Goal: Information Seeking & Learning: Compare options

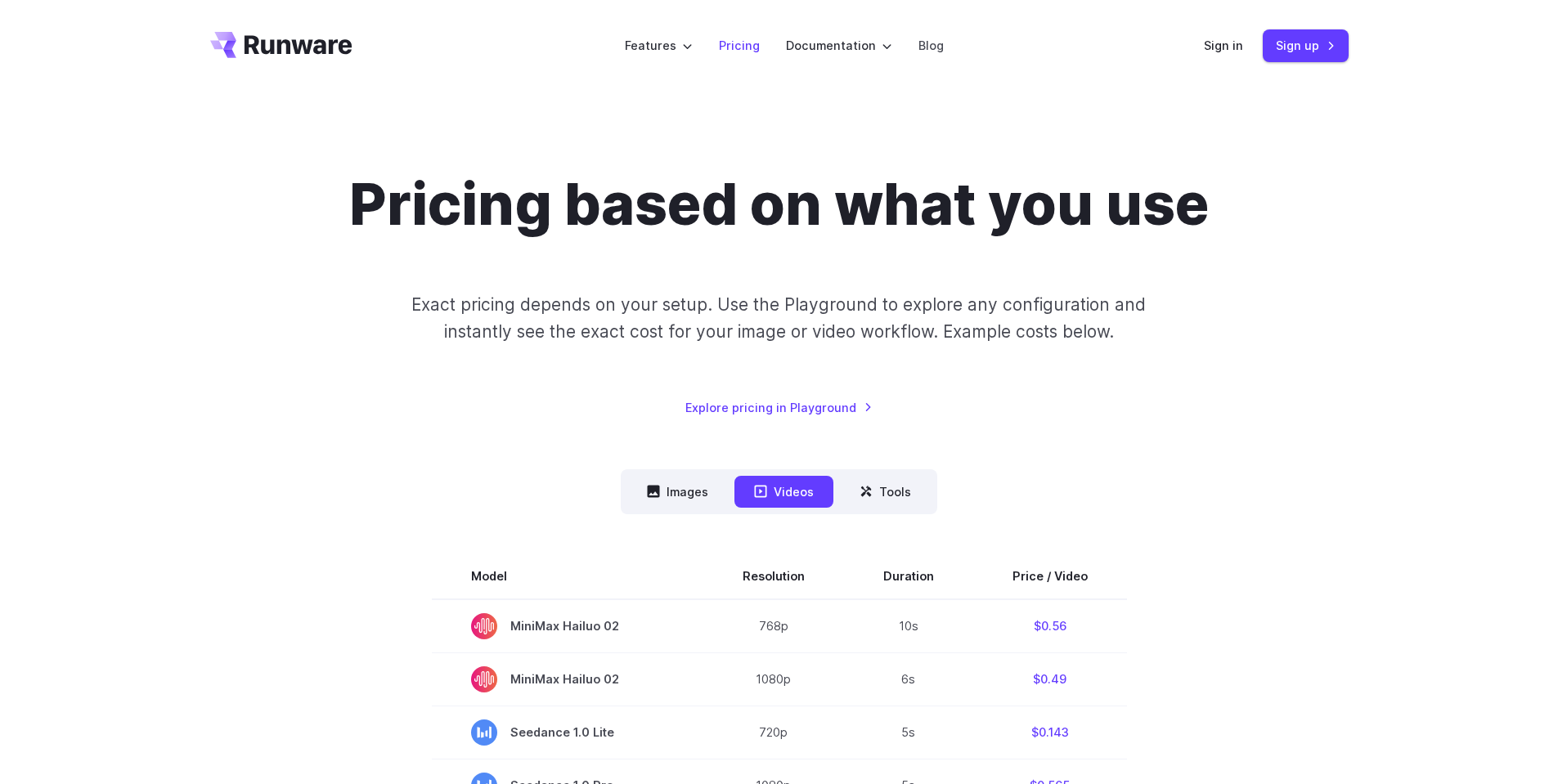
click at [737, 41] on link "Pricing" at bounding box center [739, 45] width 41 height 19
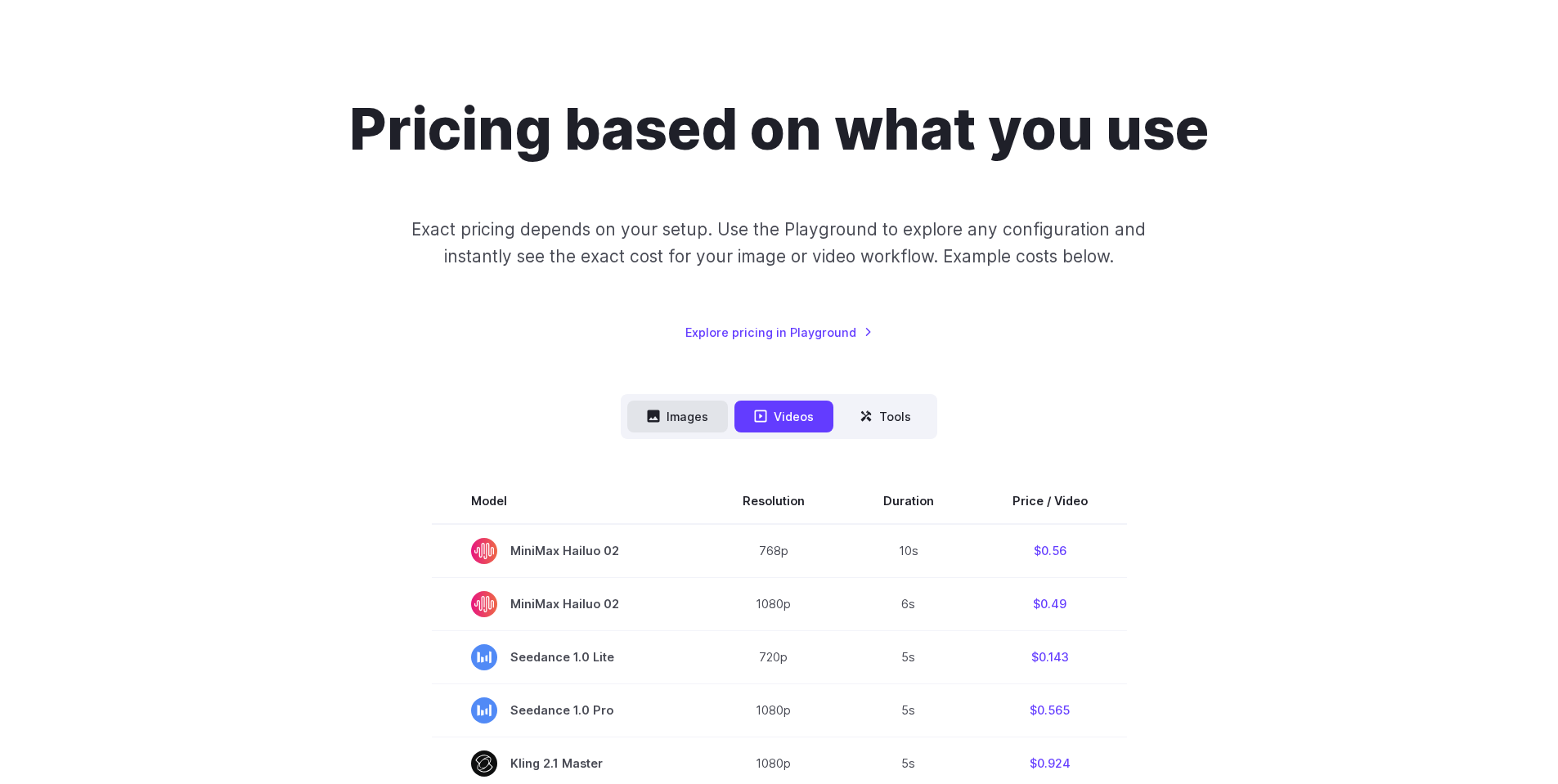
scroll to position [196, 0]
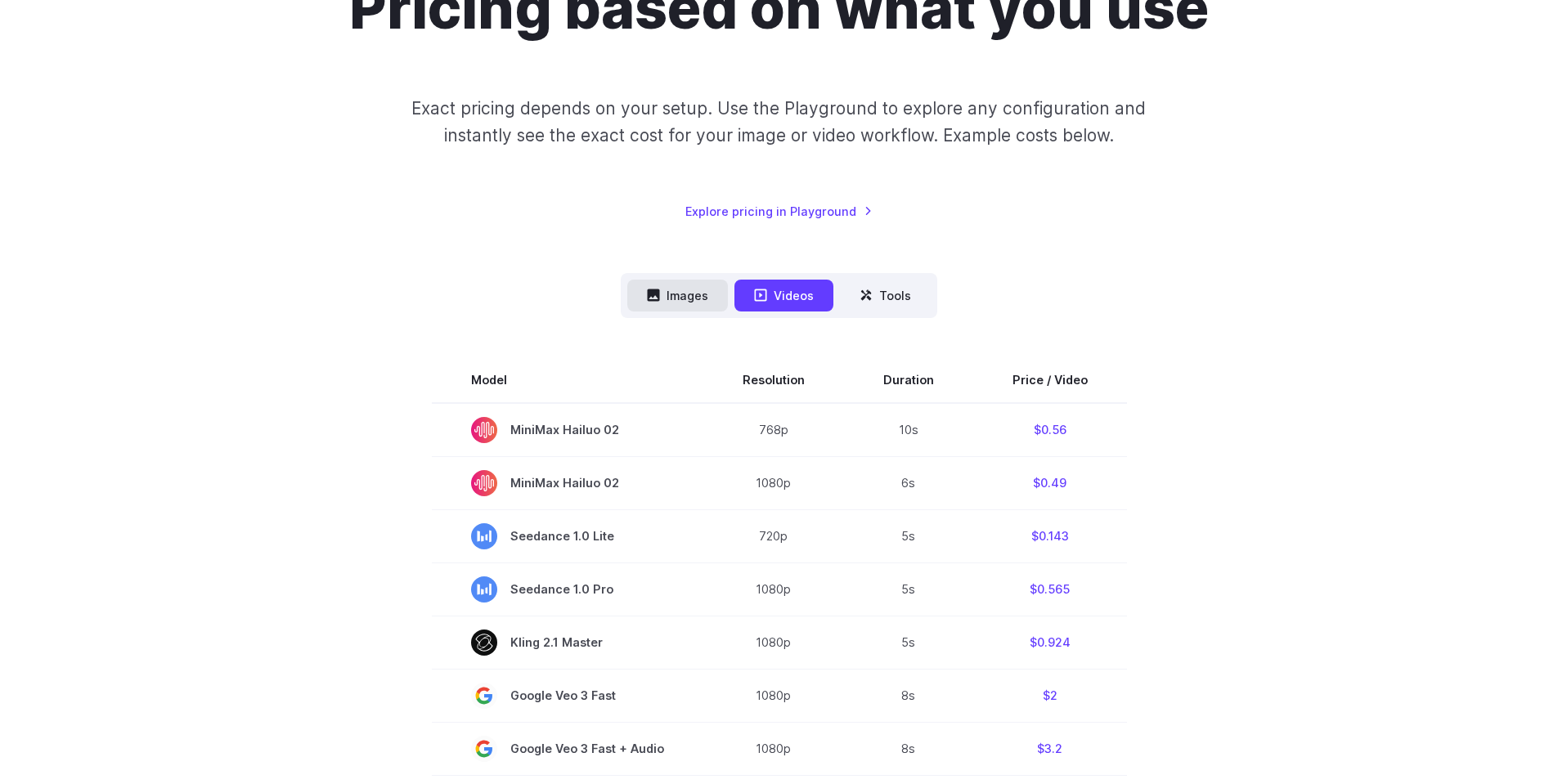
click at [649, 297] on icon at bounding box center [653, 295] width 12 height 12
click at [691, 289] on button "Images" at bounding box center [677, 296] width 101 height 32
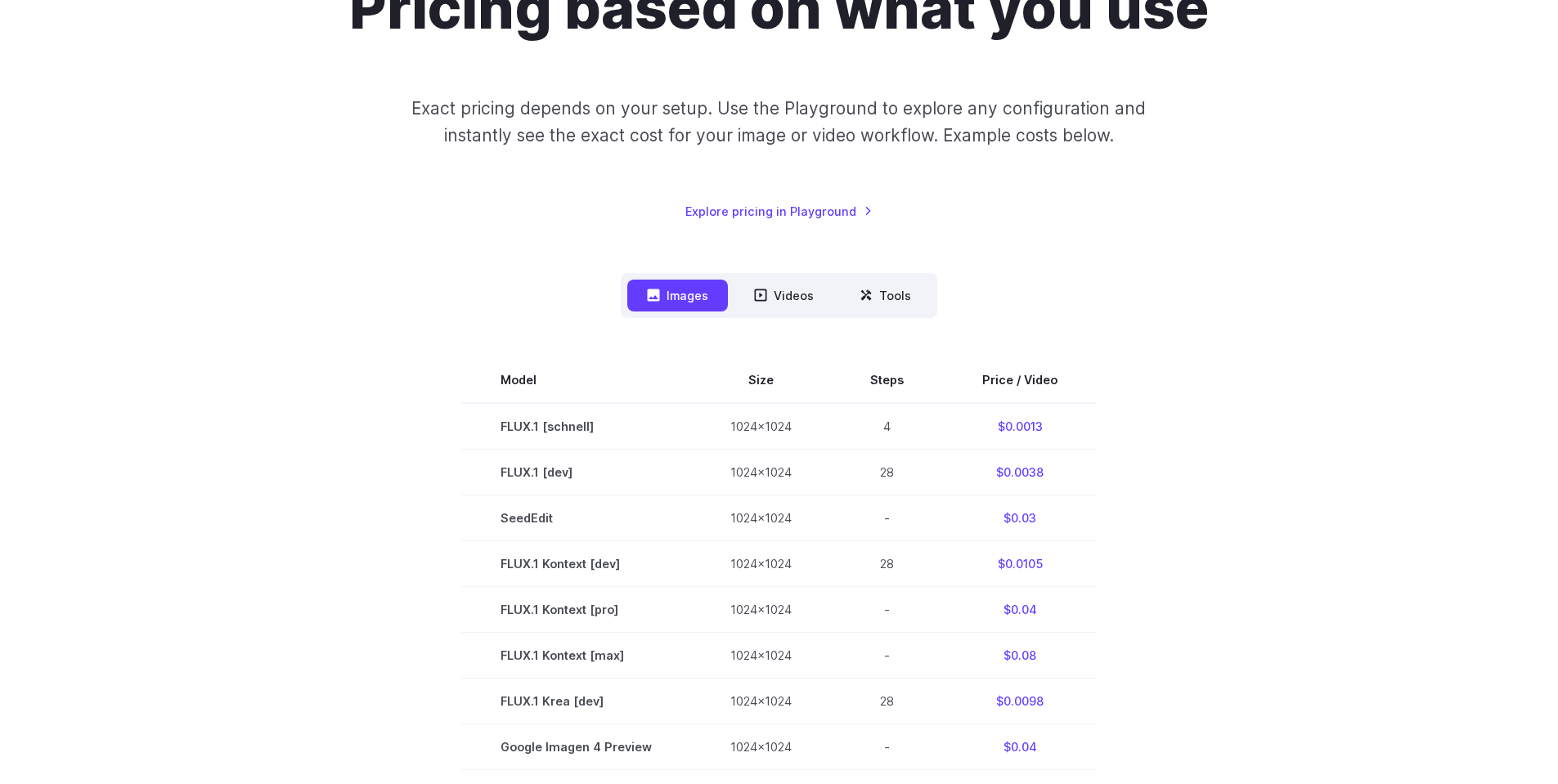
click at [507, 210] on div "Pricing based on what you use Exact pricing depends on your setup. Use the Play…" at bounding box center [780, 97] width 1139 height 247
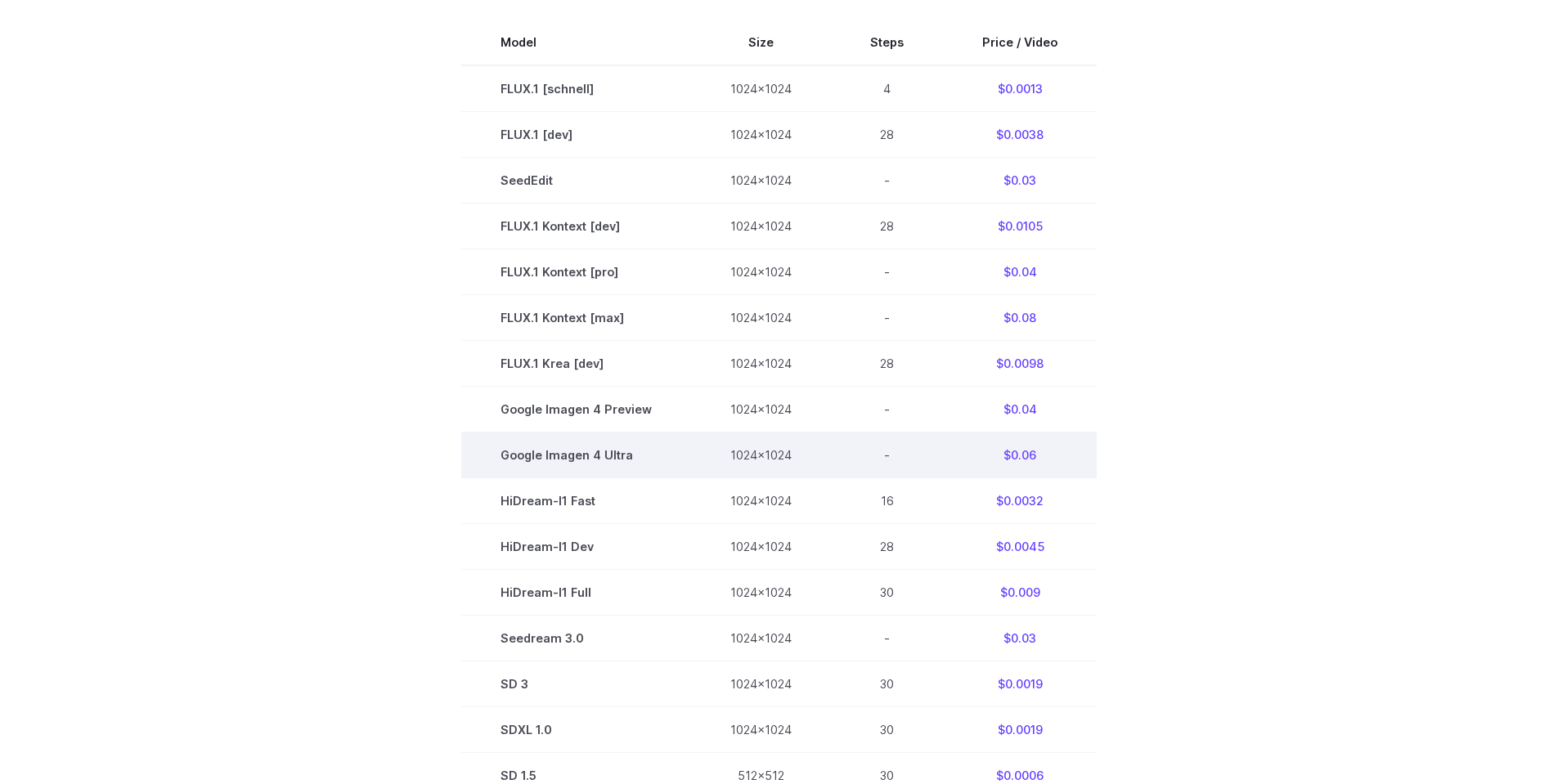
scroll to position [490, 0]
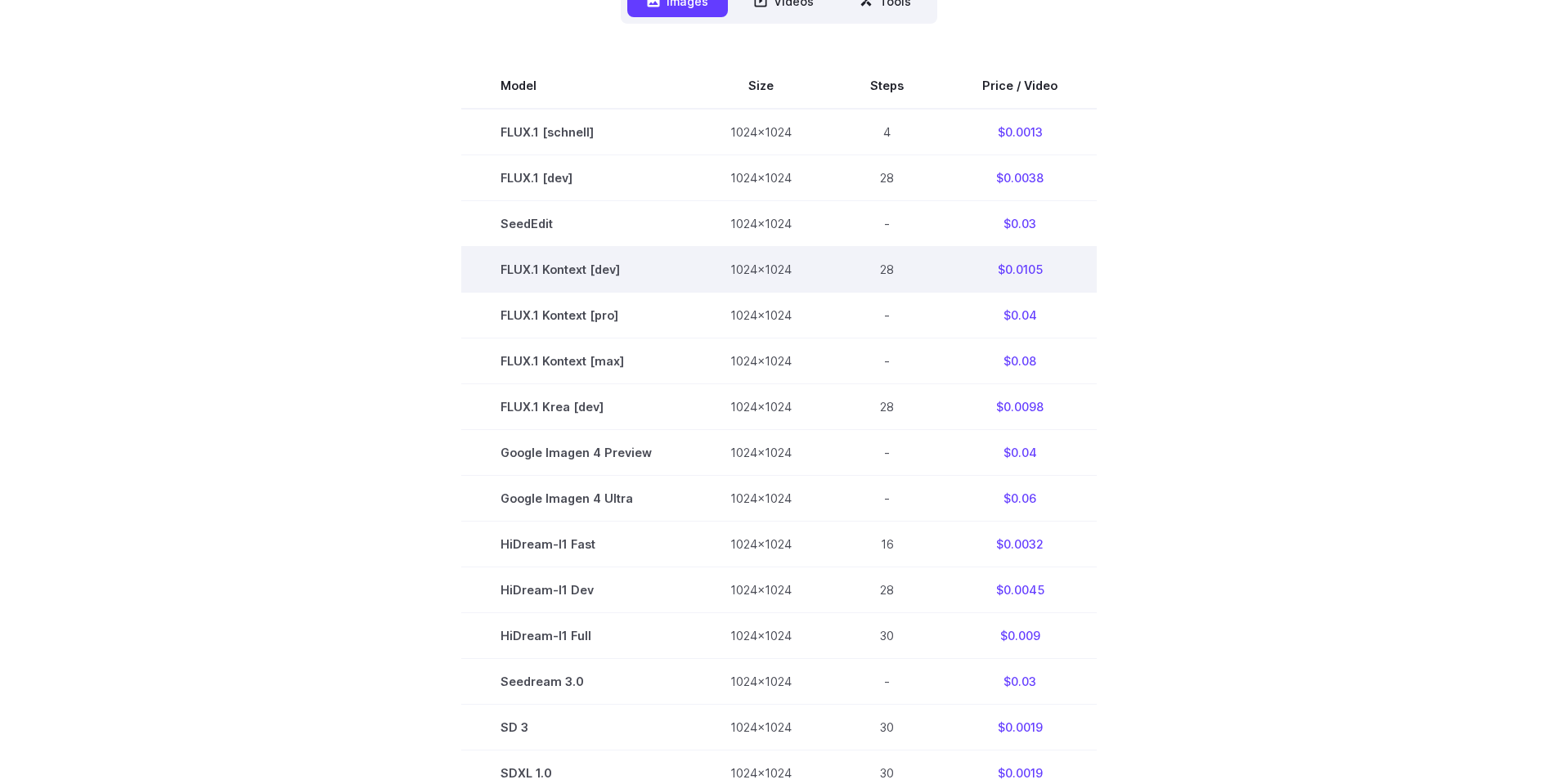
click at [1025, 280] on td "$0.0105" at bounding box center [1019, 269] width 154 height 46
click at [1027, 272] on td "$0.0105" at bounding box center [1019, 269] width 154 height 46
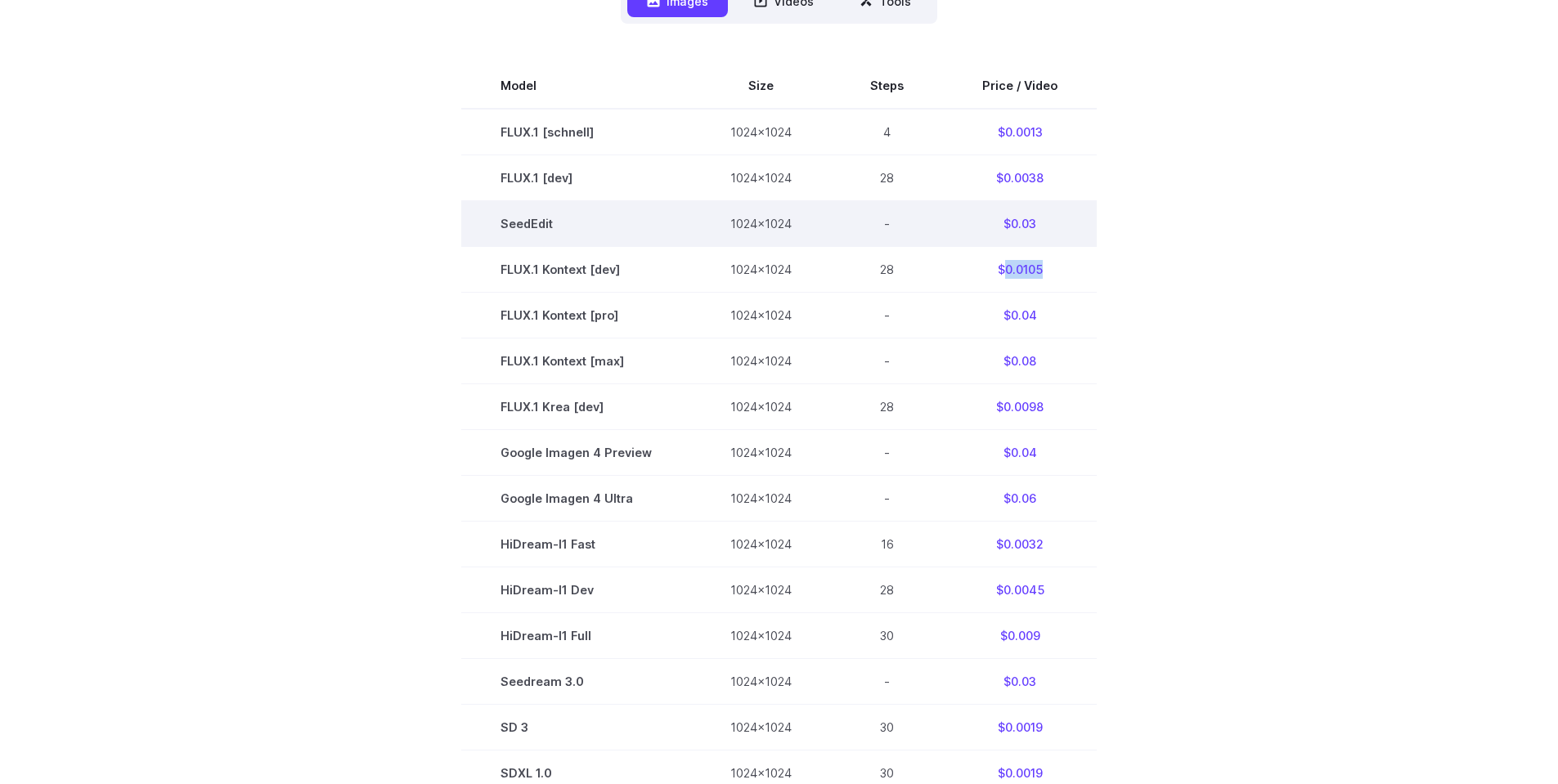
copy td "0.0105"
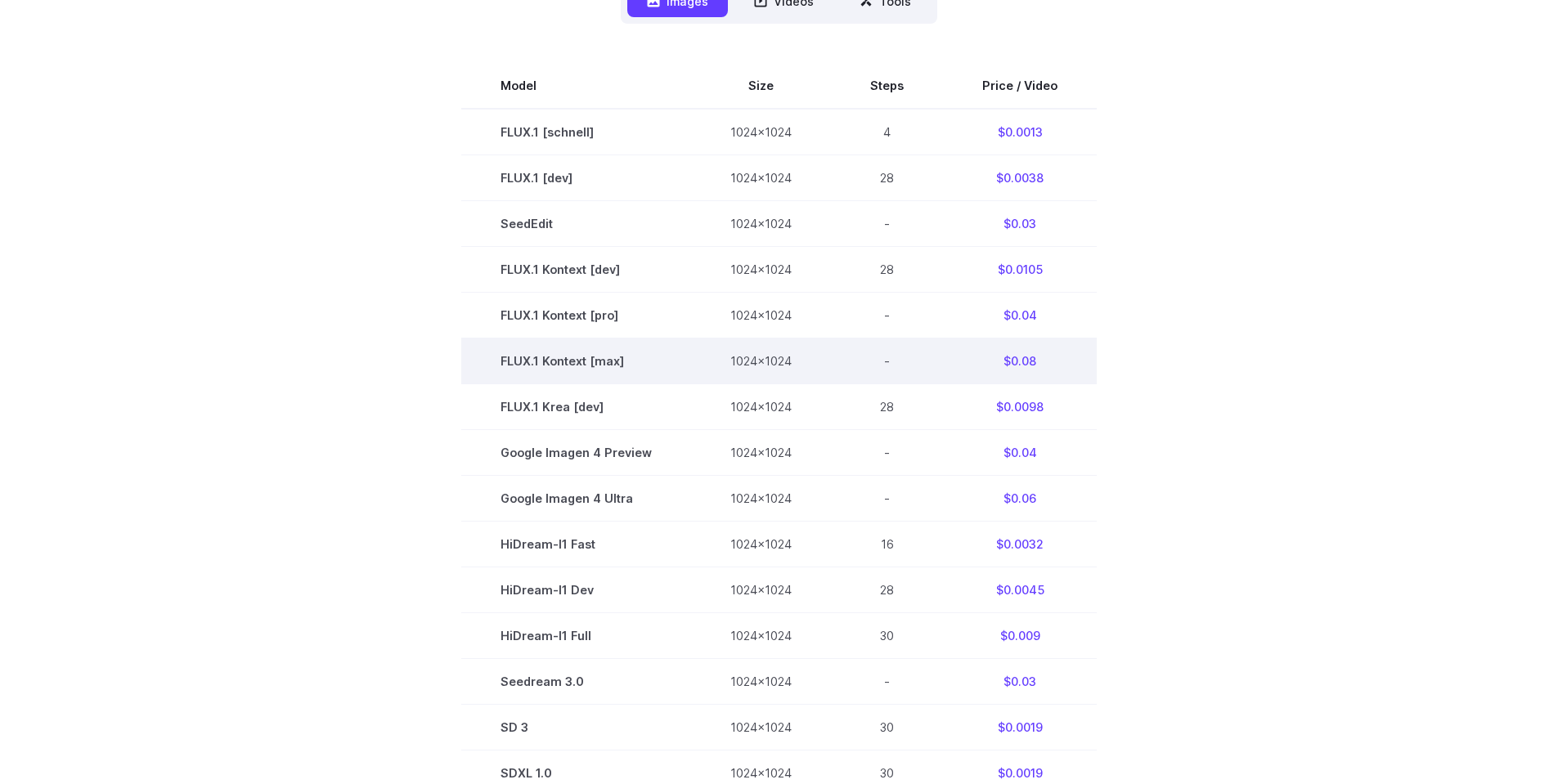
click at [1020, 358] on td "$0.08" at bounding box center [1019, 361] width 154 height 46
copy td "0.08"
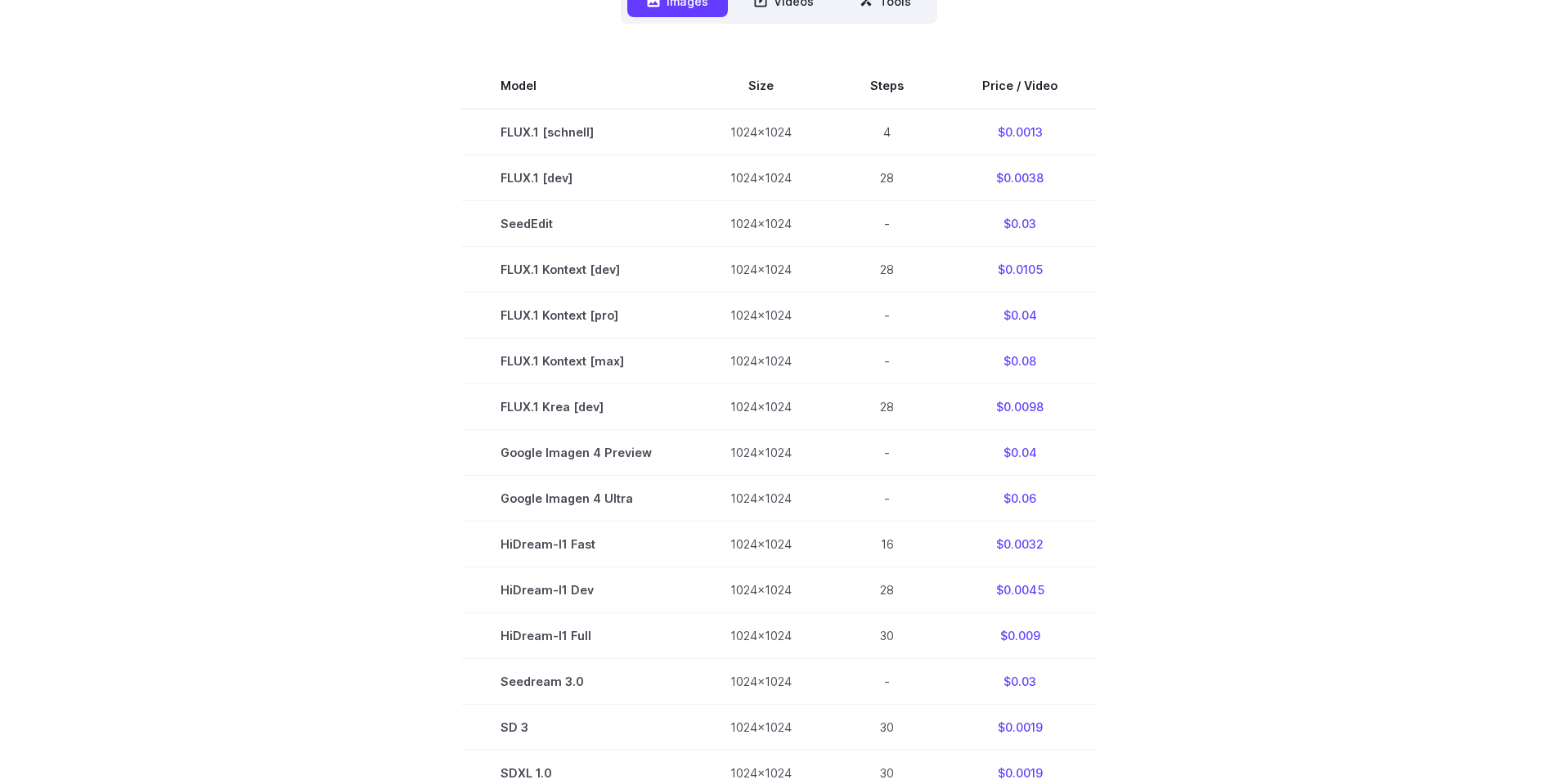
click at [1187, 372] on section "Model Size Steps Price / Video FLUX.1 [schnell] 1024x1024 4 $0.0013 FLUX.1 [dev…" at bounding box center [780, 452] width 1139 height 779
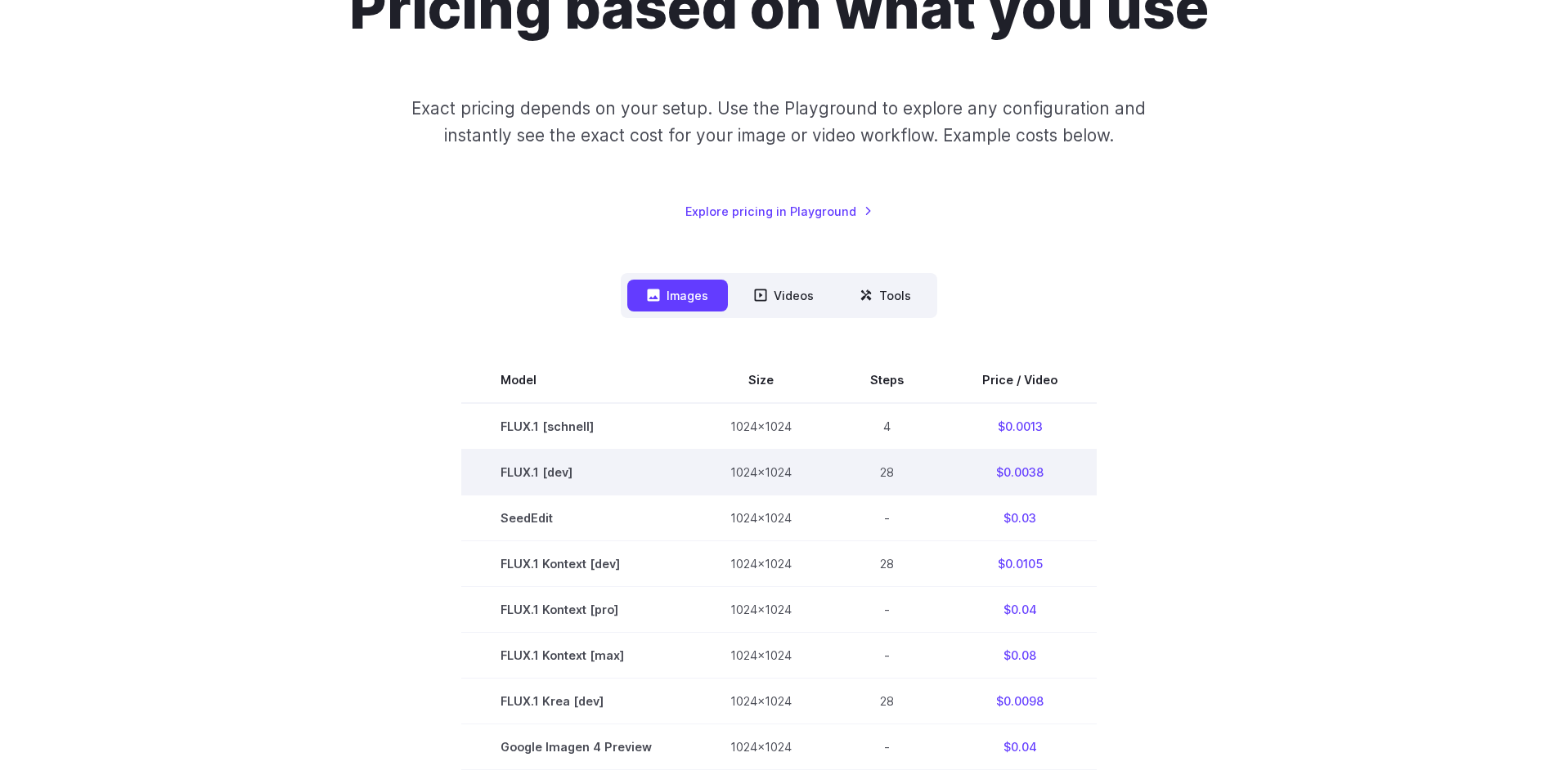
scroll to position [0, 0]
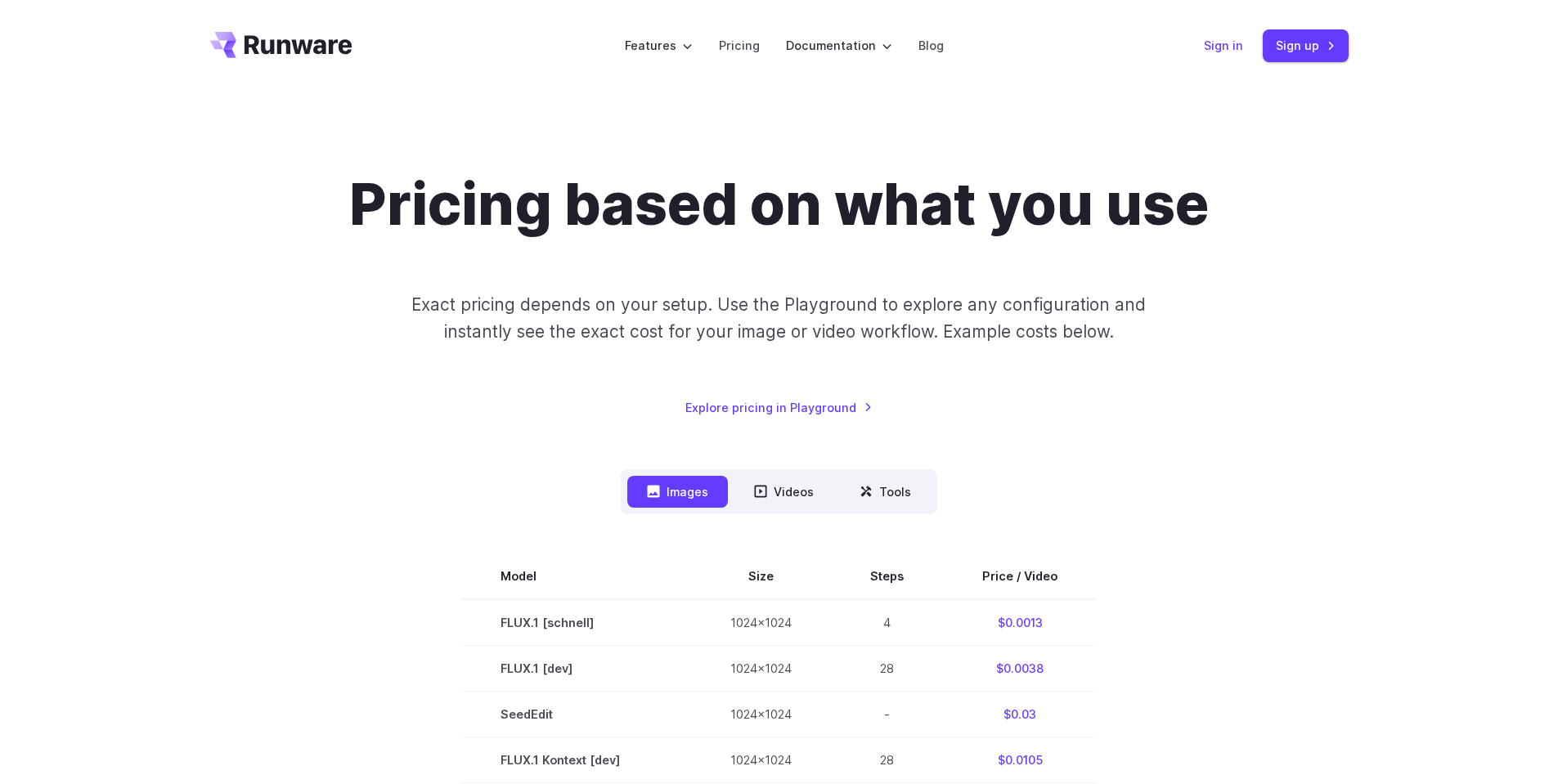
click at [1220, 42] on link "Sign in" at bounding box center [1224, 45] width 39 height 19
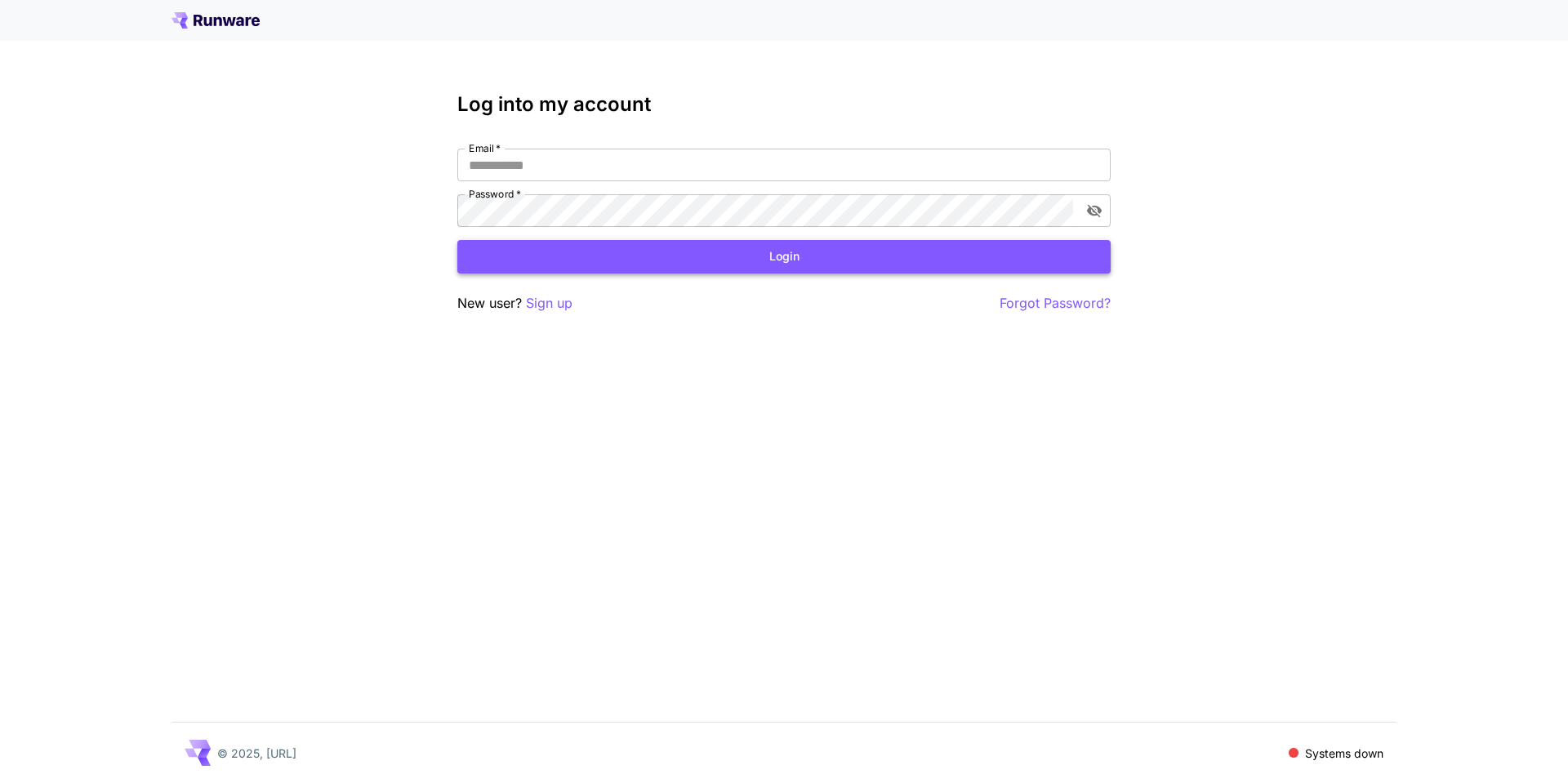
type input "**********"
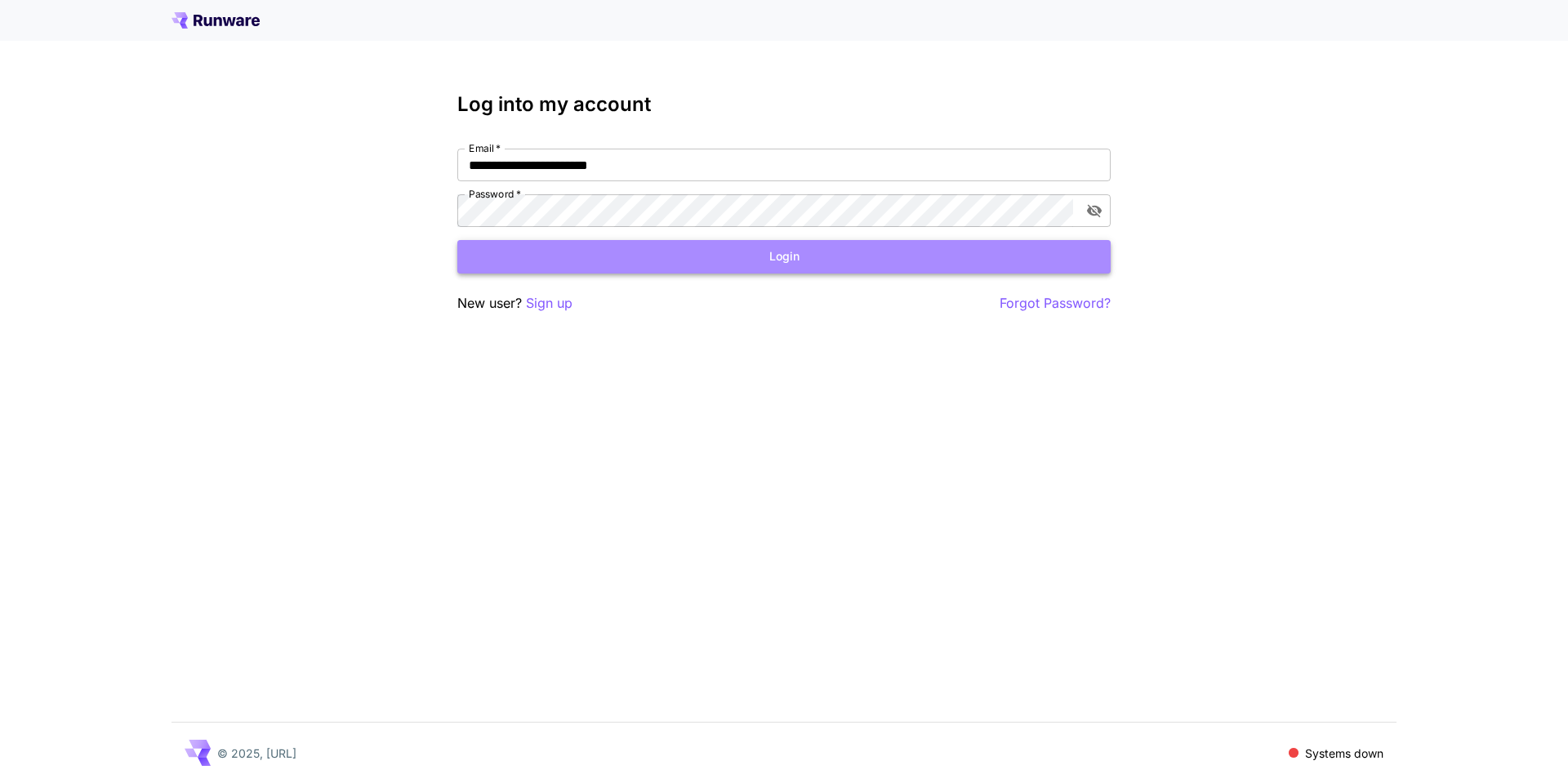
click at [762, 265] on button "Login" at bounding box center [784, 257] width 653 height 34
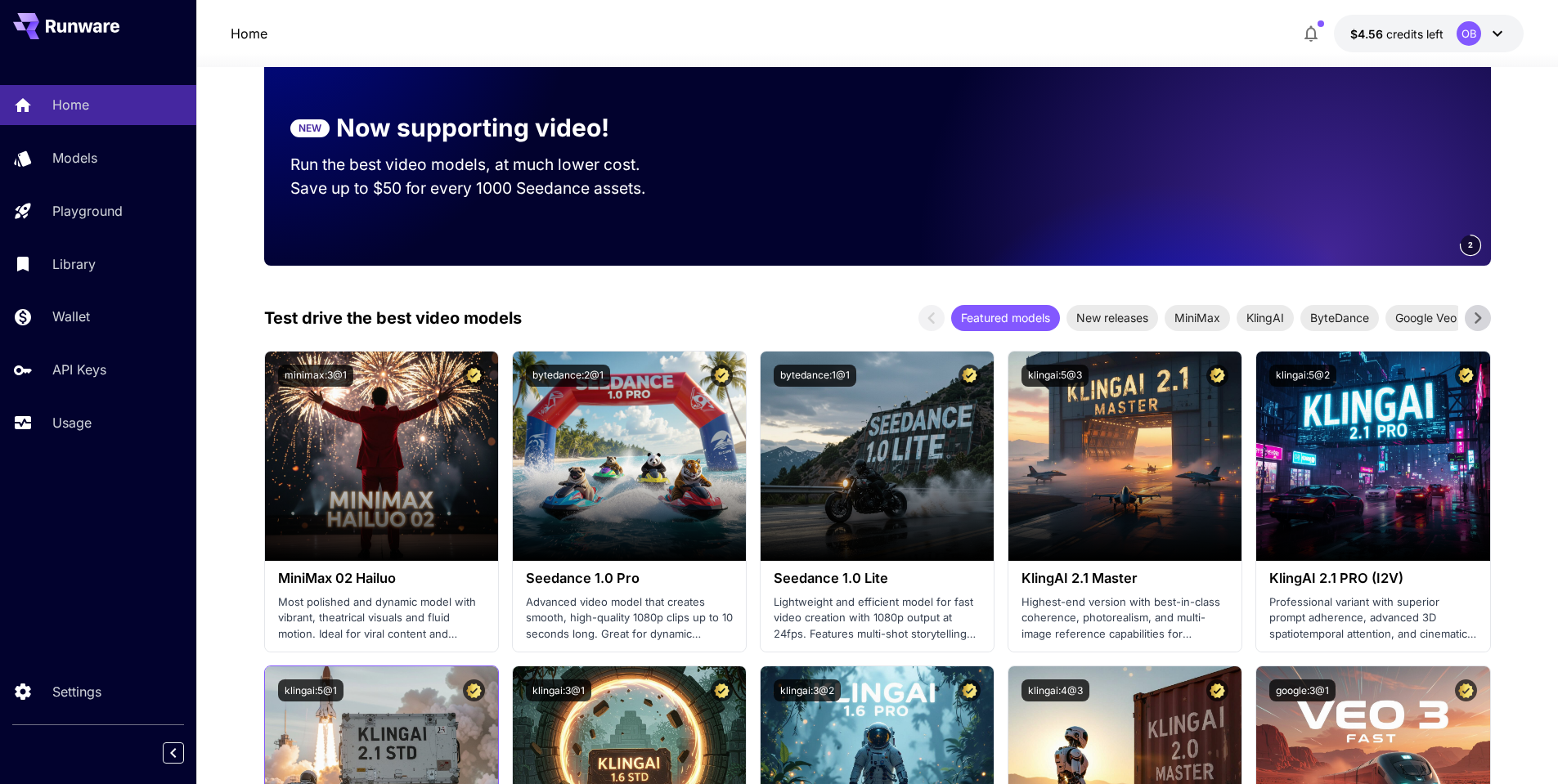
scroll to position [393, 0]
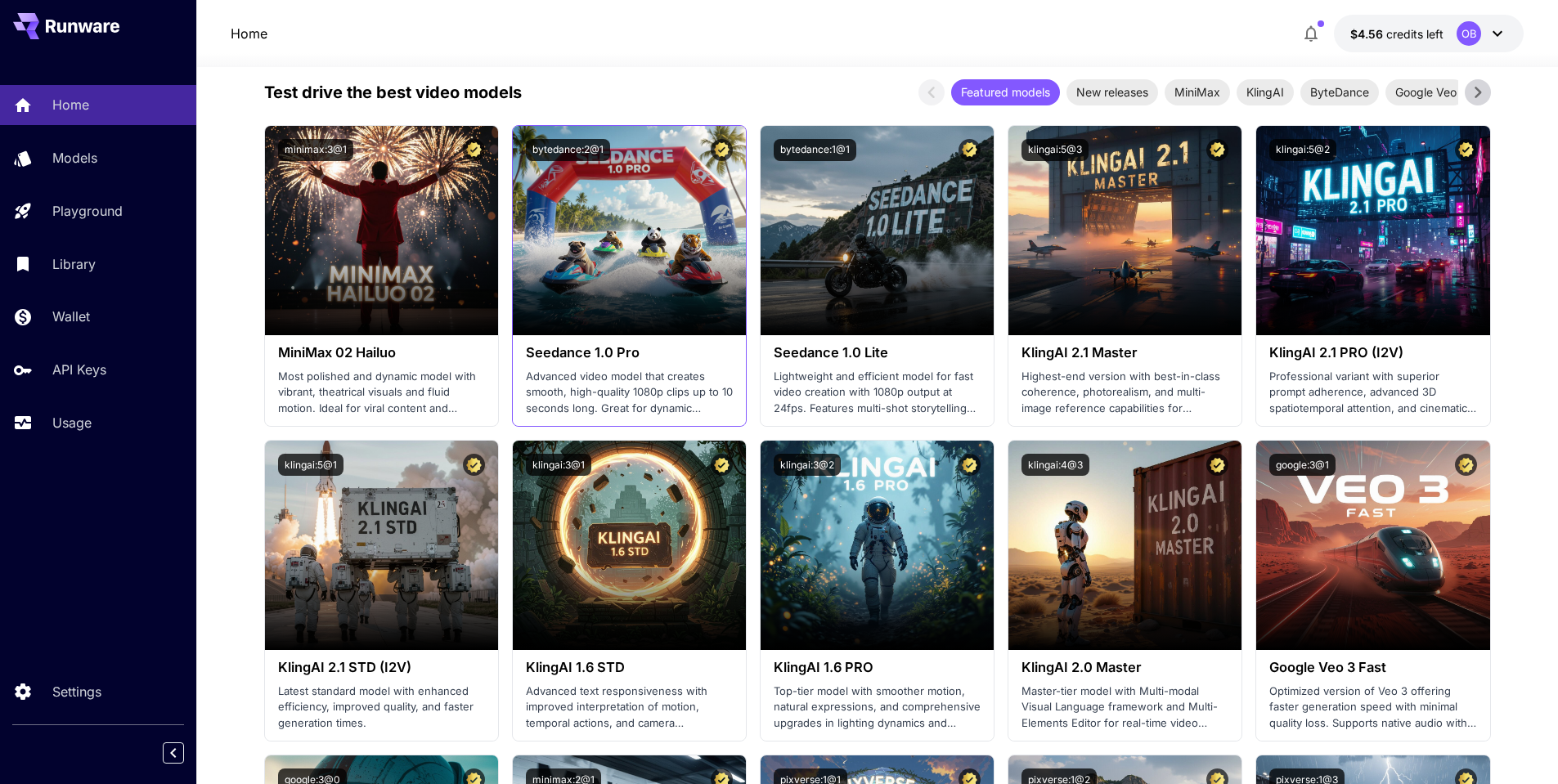
click at [555, 347] on h3 "Seedance 1.0 Pro" at bounding box center [630, 353] width 207 height 15
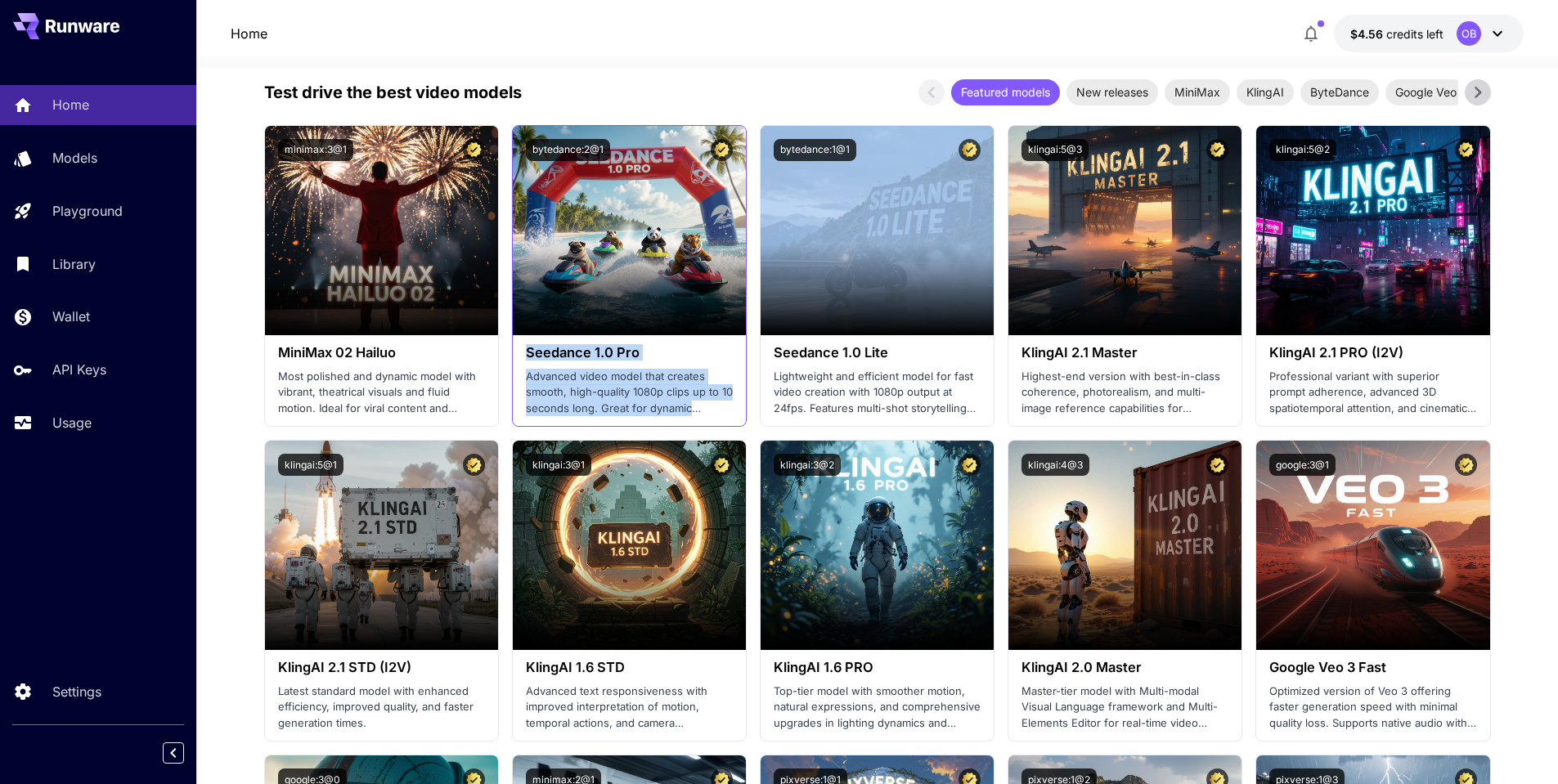
drag, startPoint x: 555, startPoint y: 347, endPoint x: 619, endPoint y: 395, distance: 80.0
click at [619, 395] on div "Seedance 1.0 Pro Advanced video model that creates smooth, high-quality 1080p c…" at bounding box center [629, 380] width 233 height 91
click at [619, 395] on p "Advanced video model that creates smooth, high-quality 1080p clips up to 10 sec…" at bounding box center [630, 393] width 207 height 48
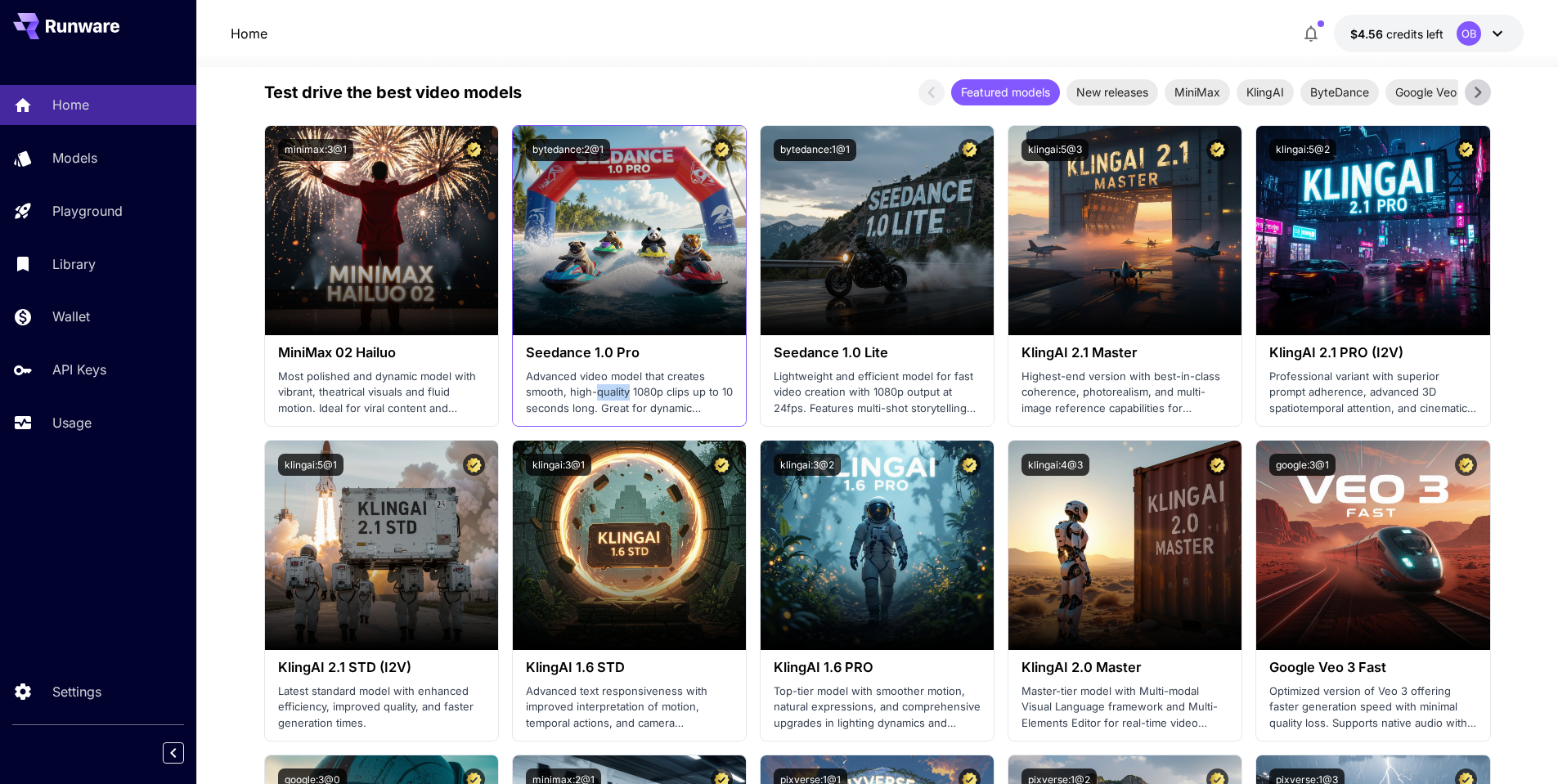
click at [616, 391] on p "Advanced video model that creates smooth, high-quality 1080p clips up to 10 sec…" at bounding box center [630, 393] width 207 height 48
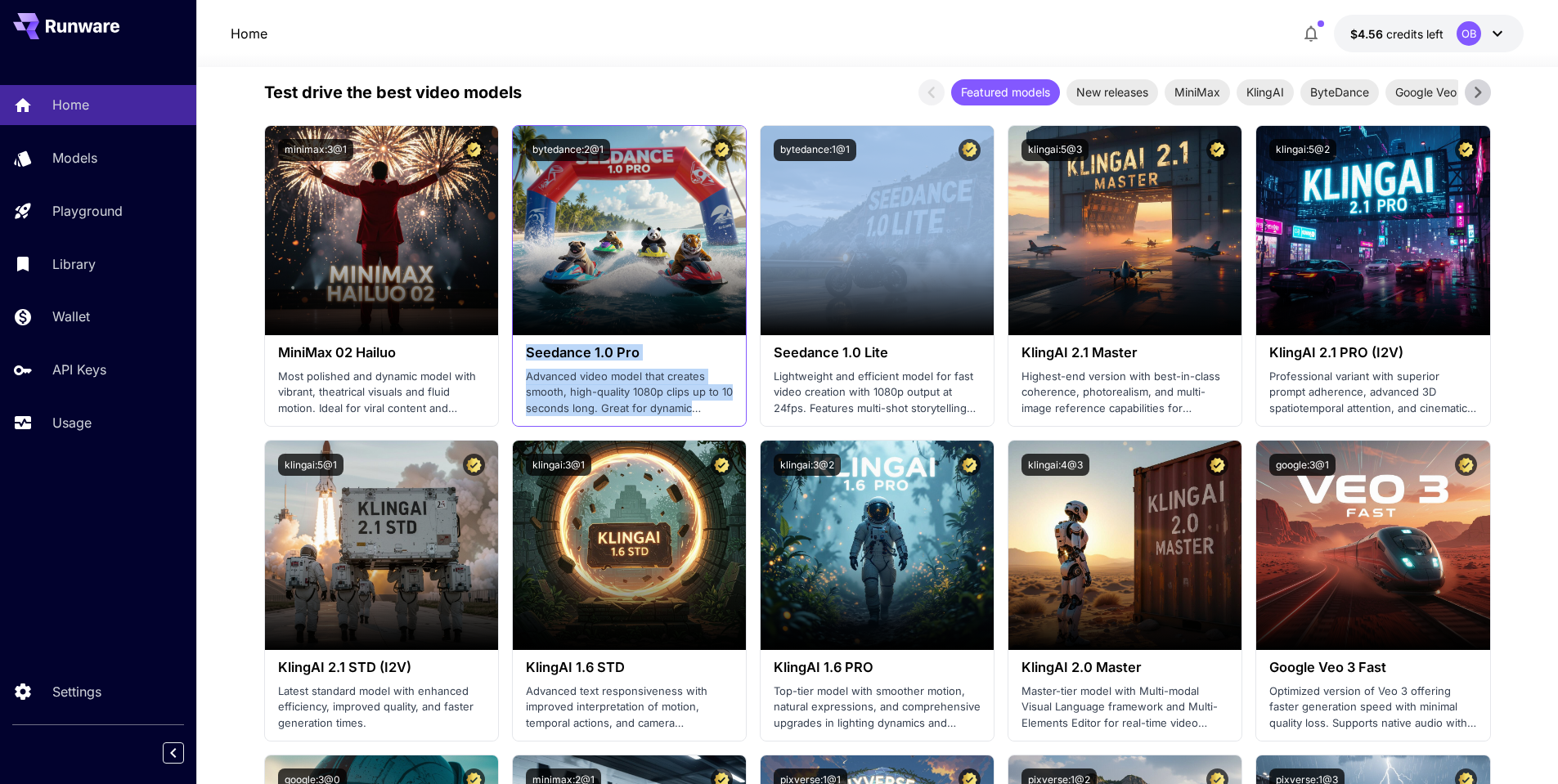
drag, startPoint x: 616, startPoint y: 391, endPoint x: 601, endPoint y: 351, distance: 42.7
click at [601, 351] on div "Seedance 1.0 Pro Advanced video model that creates smooth, high-quality 1080p c…" at bounding box center [629, 380] width 233 height 91
click at [601, 351] on h3 "Seedance 1.0 Pro" at bounding box center [630, 353] width 207 height 15
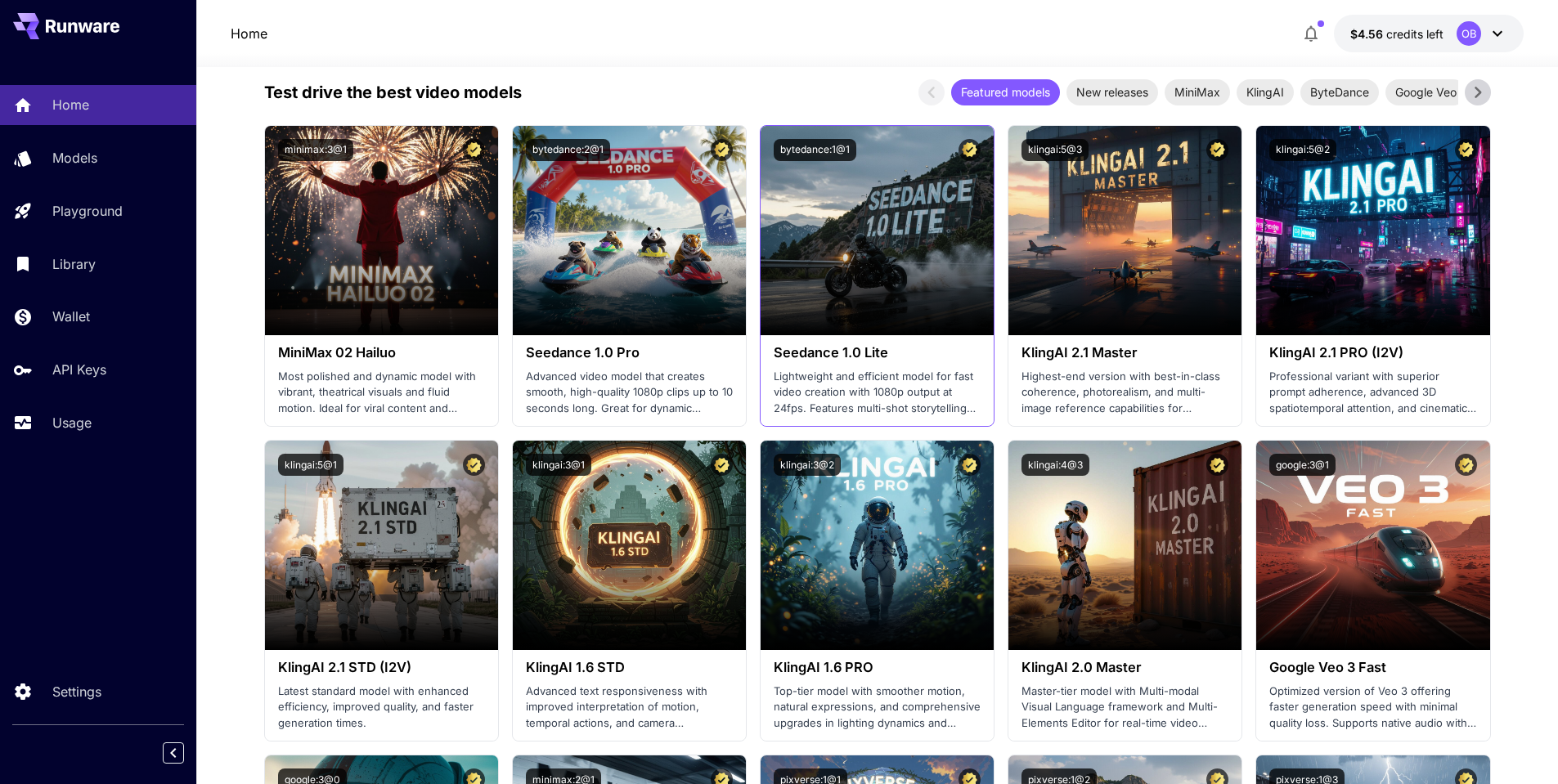
click at [845, 350] on h3 "Seedance 1.0 Lite" at bounding box center [877, 353] width 207 height 15
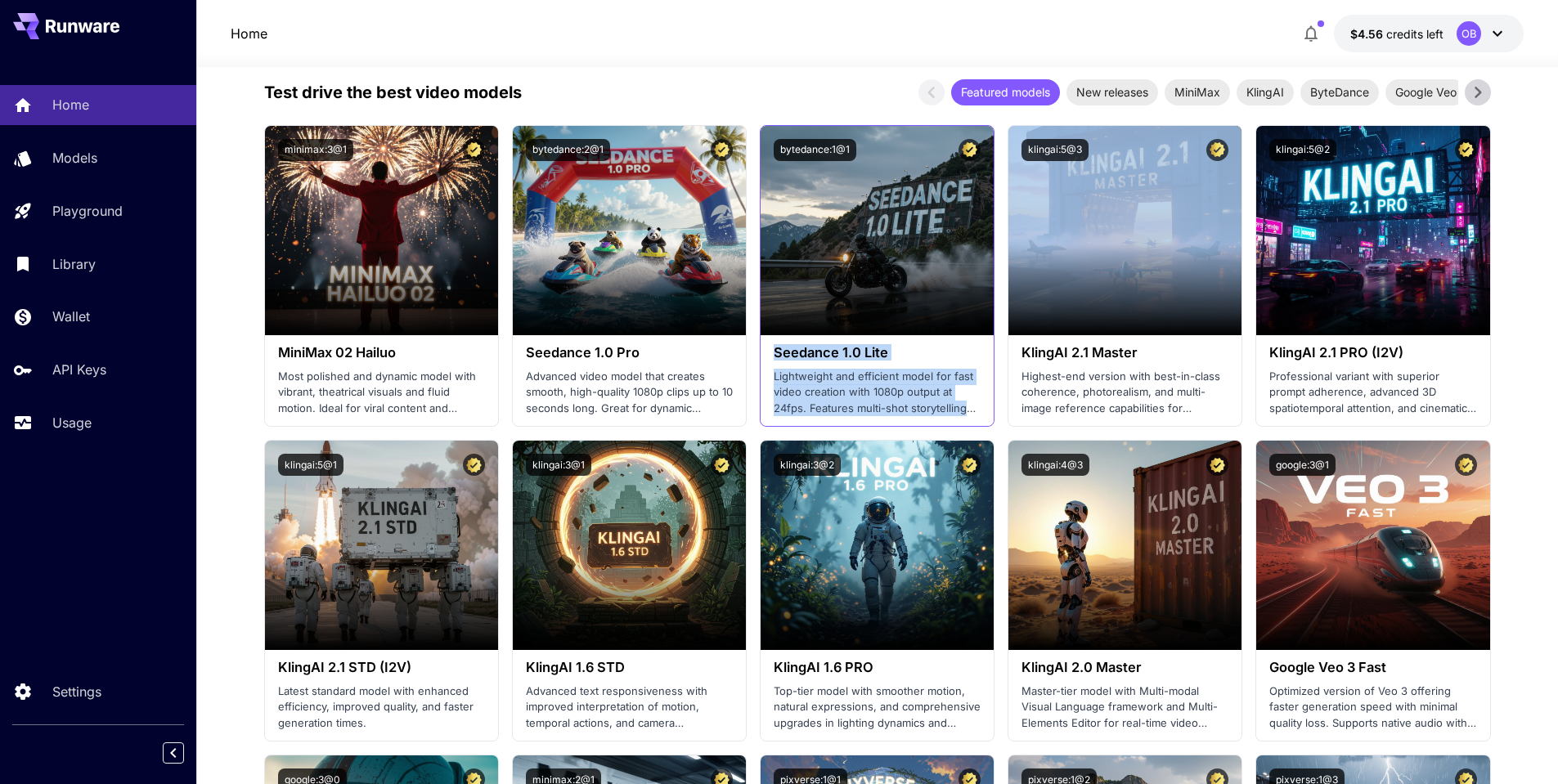
drag, startPoint x: 845, startPoint y: 350, endPoint x: 848, endPoint y: 402, distance: 52.1
click at [848, 402] on div "Seedance 1.0 Lite Lightweight and efficient model for fast video creation with …" at bounding box center [877, 380] width 233 height 91
click at [848, 402] on p "Lightweight and efficient model for fast video creation with 1080p output at 24…" at bounding box center [877, 393] width 207 height 48
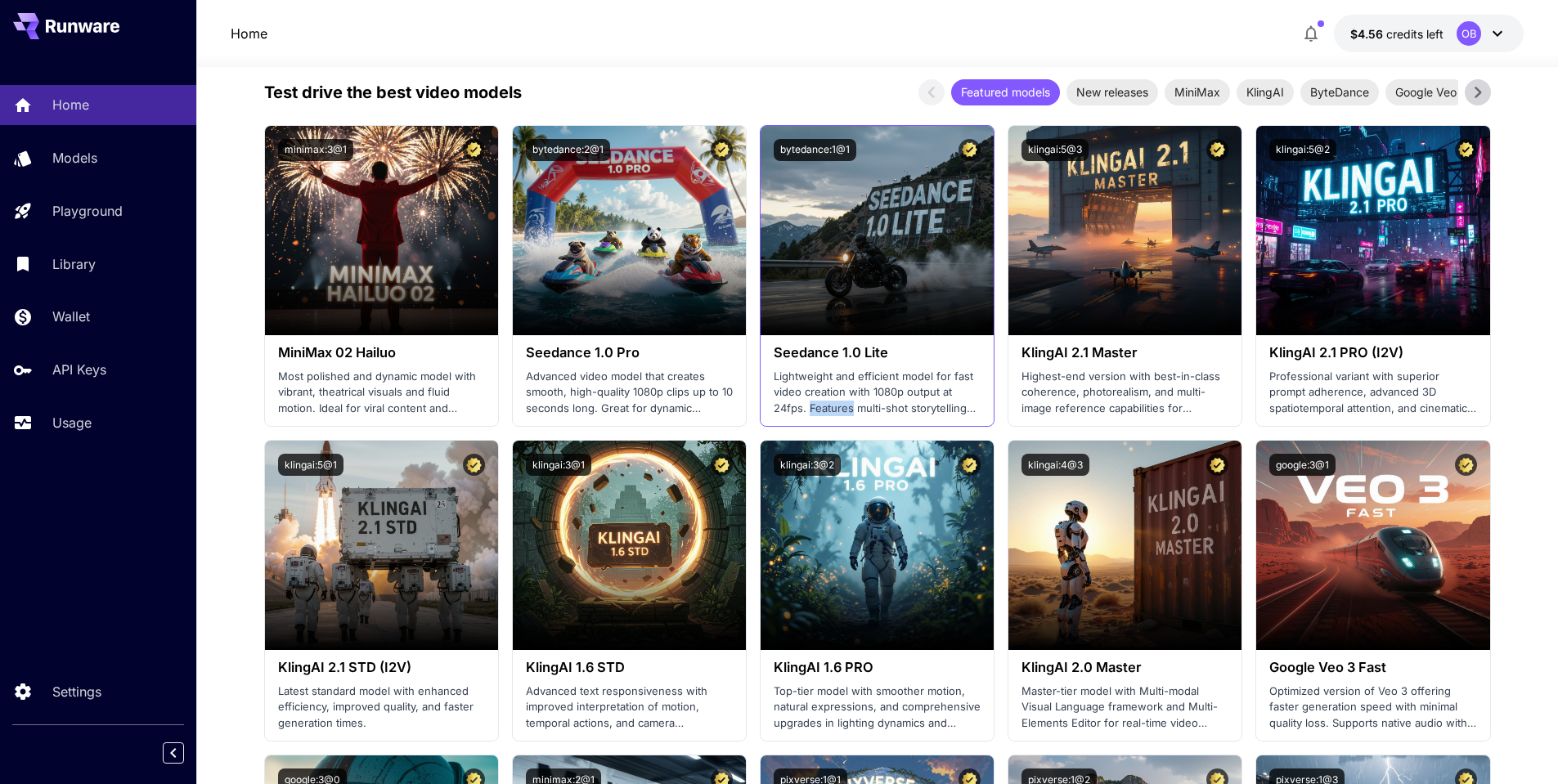
click at [848, 402] on p "Lightweight and efficient model for fast video creation with 1080p output at 24…" at bounding box center [877, 393] width 207 height 48
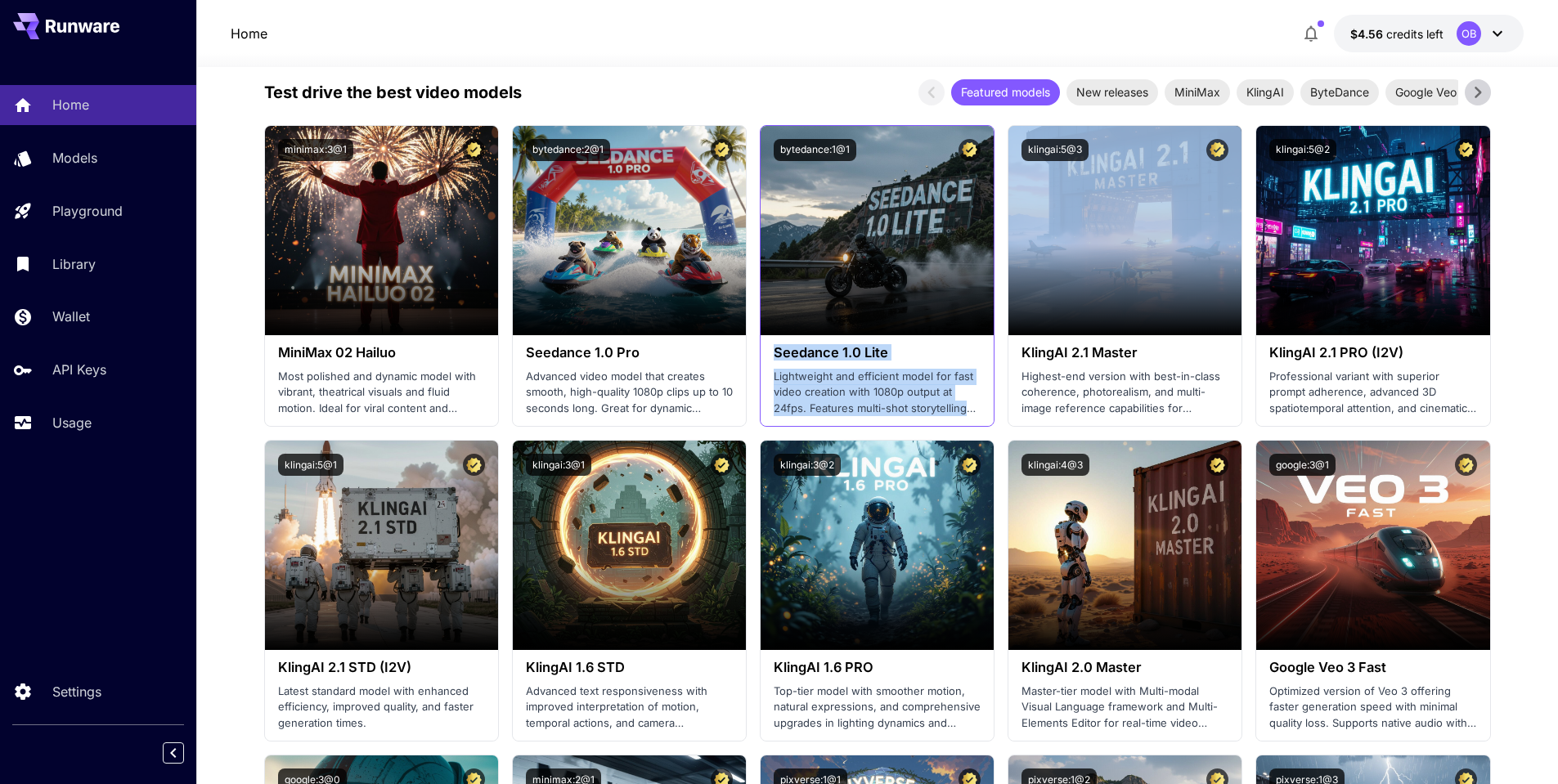
drag, startPoint x: 848, startPoint y: 402, endPoint x: 846, endPoint y: 356, distance: 46.0
click at [846, 356] on div "Seedance 1.0 Lite Lightweight and efficient model for fast video creation with …" at bounding box center [877, 380] width 233 height 91
click at [846, 356] on h3 "Seedance 1.0 Lite" at bounding box center [877, 353] width 207 height 15
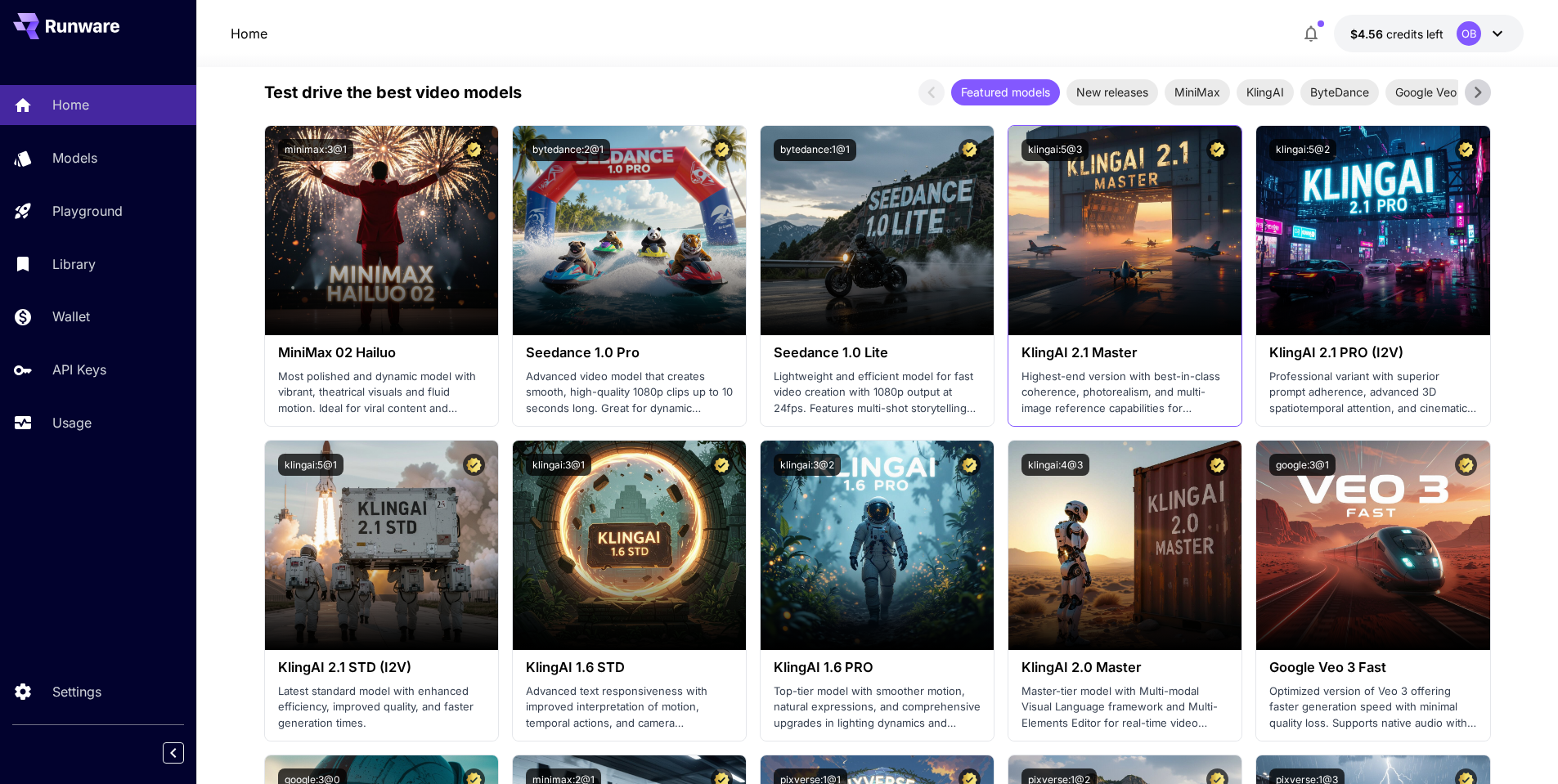
click at [1096, 352] on h3 "KlingAI 2.1 Master" at bounding box center [1125, 353] width 207 height 15
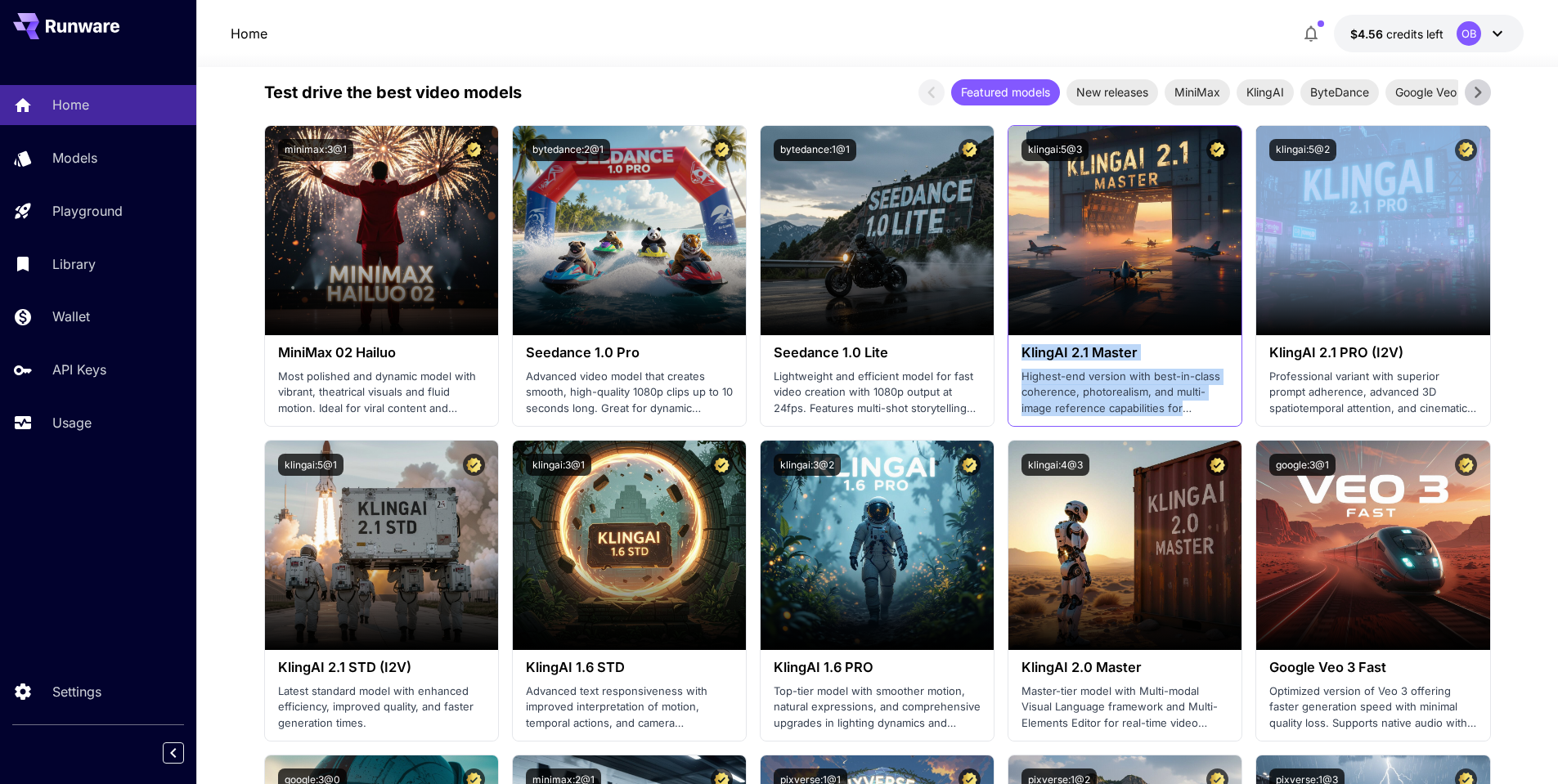
drag, startPoint x: 1096, startPoint y: 352, endPoint x: 1103, endPoint y: 400, distance: 48.5
click at [1103, 400] on div "KlingAI 2.1 Master Highest-end version with best-in-class coherence, photoreali…" at bounding box center [1124, 380] width 233 height 91
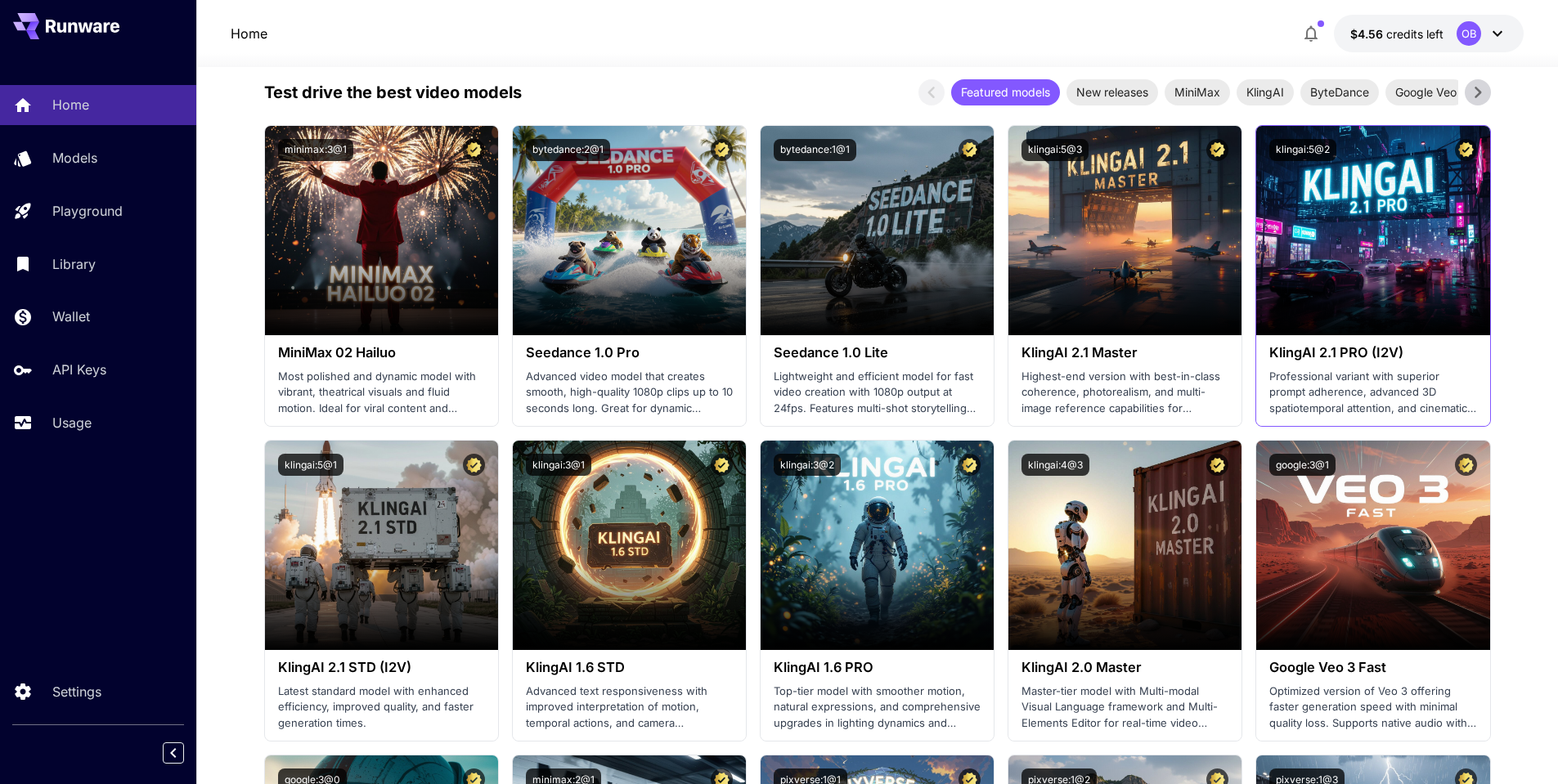
click at [1314, 388] on p "Professional variant with superior prompt adherence, advanced 3D spatiotemporal…" at bounding box center [1373, 393] width 207 height 48
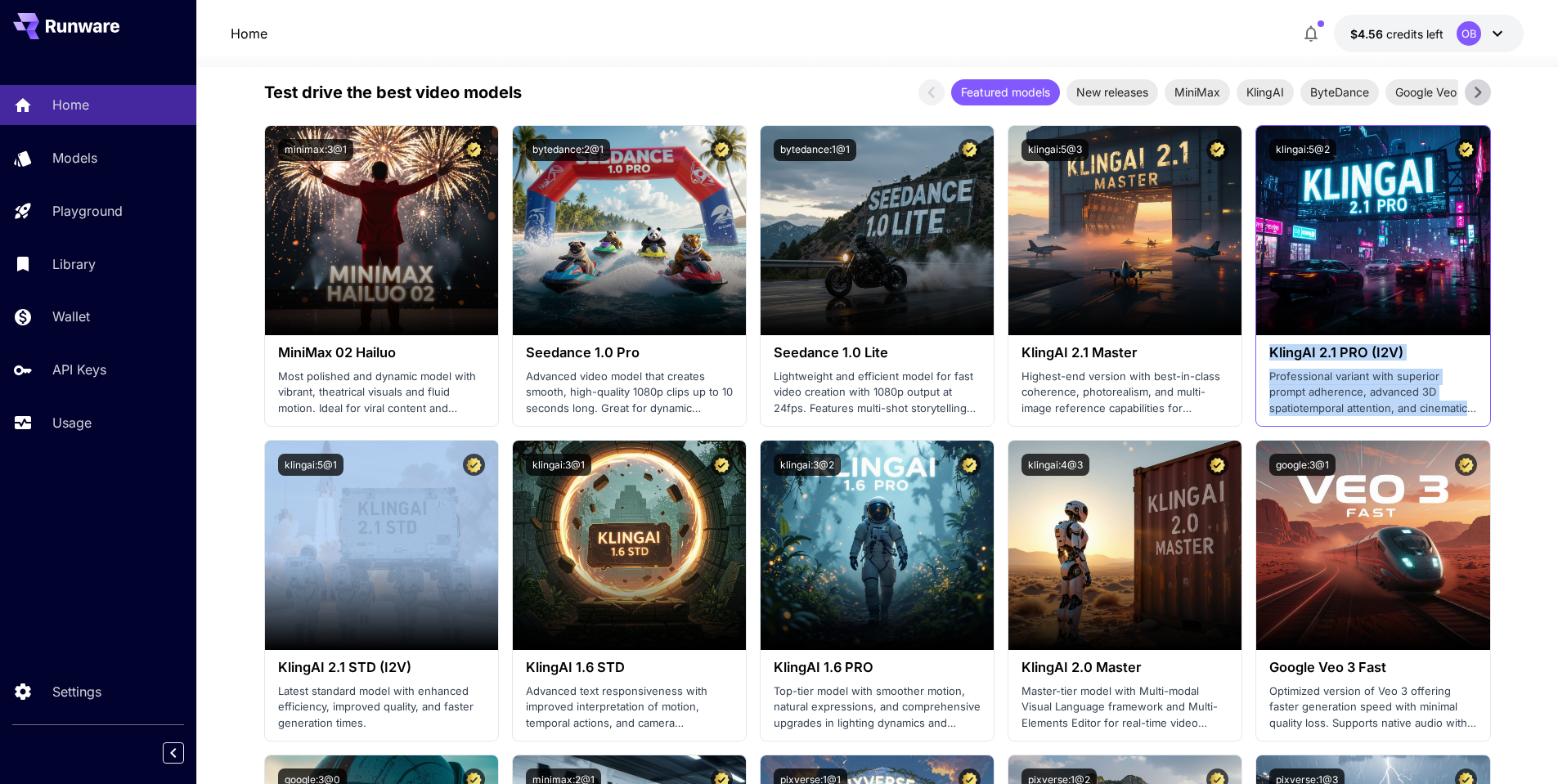
drag, startPoint x: 1314, startPoint y: 388, endPoint x: 1317, endPoint y: 354, distance: 34.1
click at [1317, 354] on div "KlingAI 2.1 PRO (I2V) Professional variant with superior prompt adherence, adva…" at bounding box center [1372, 380] width 233 height 91
click at [1317, 354] on h3 "KlingAI 2.1 PRO (I2V)" at bounding box center [1373, 353] width 207 height 15
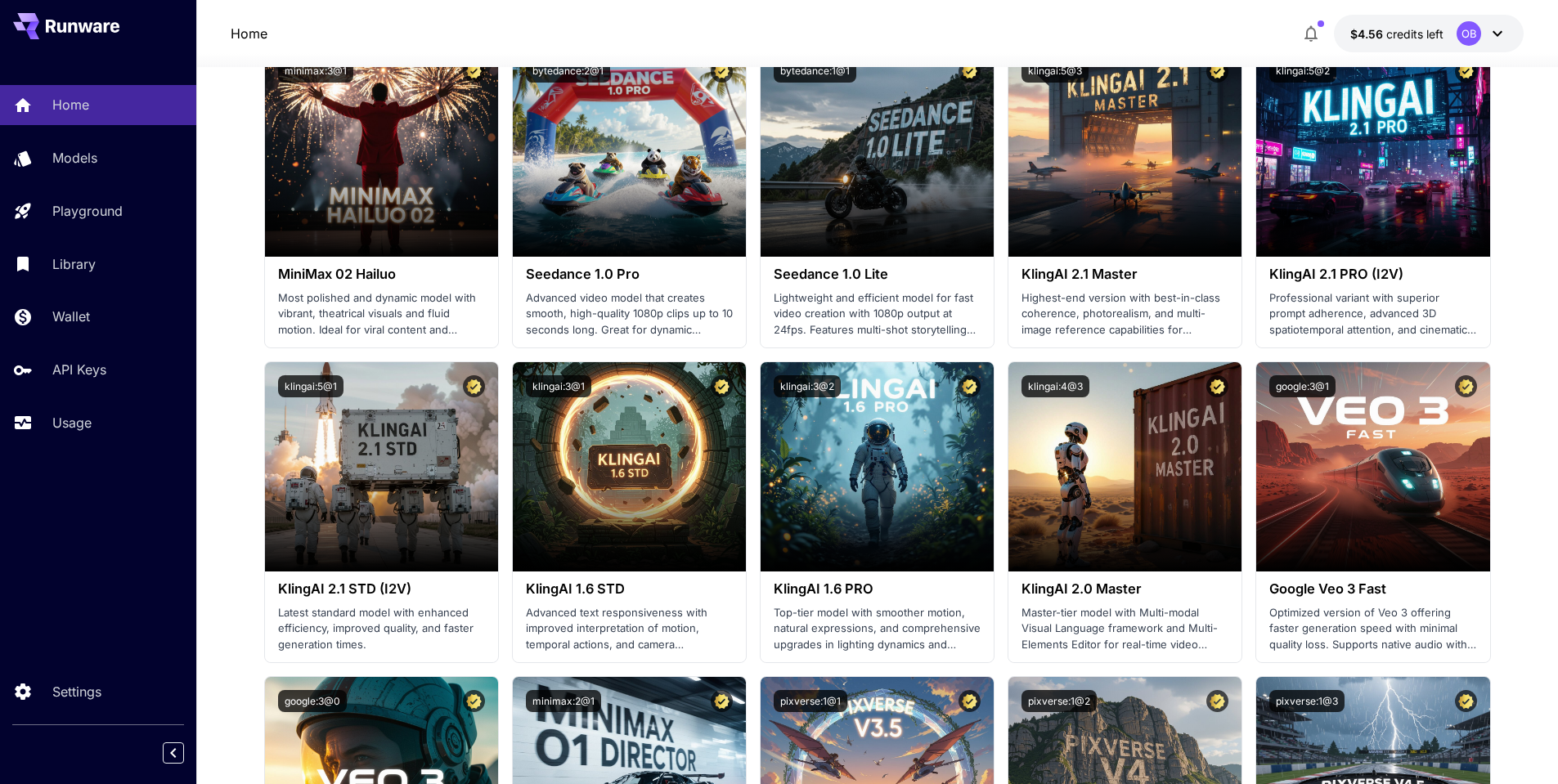
scroll to position [589, 0]
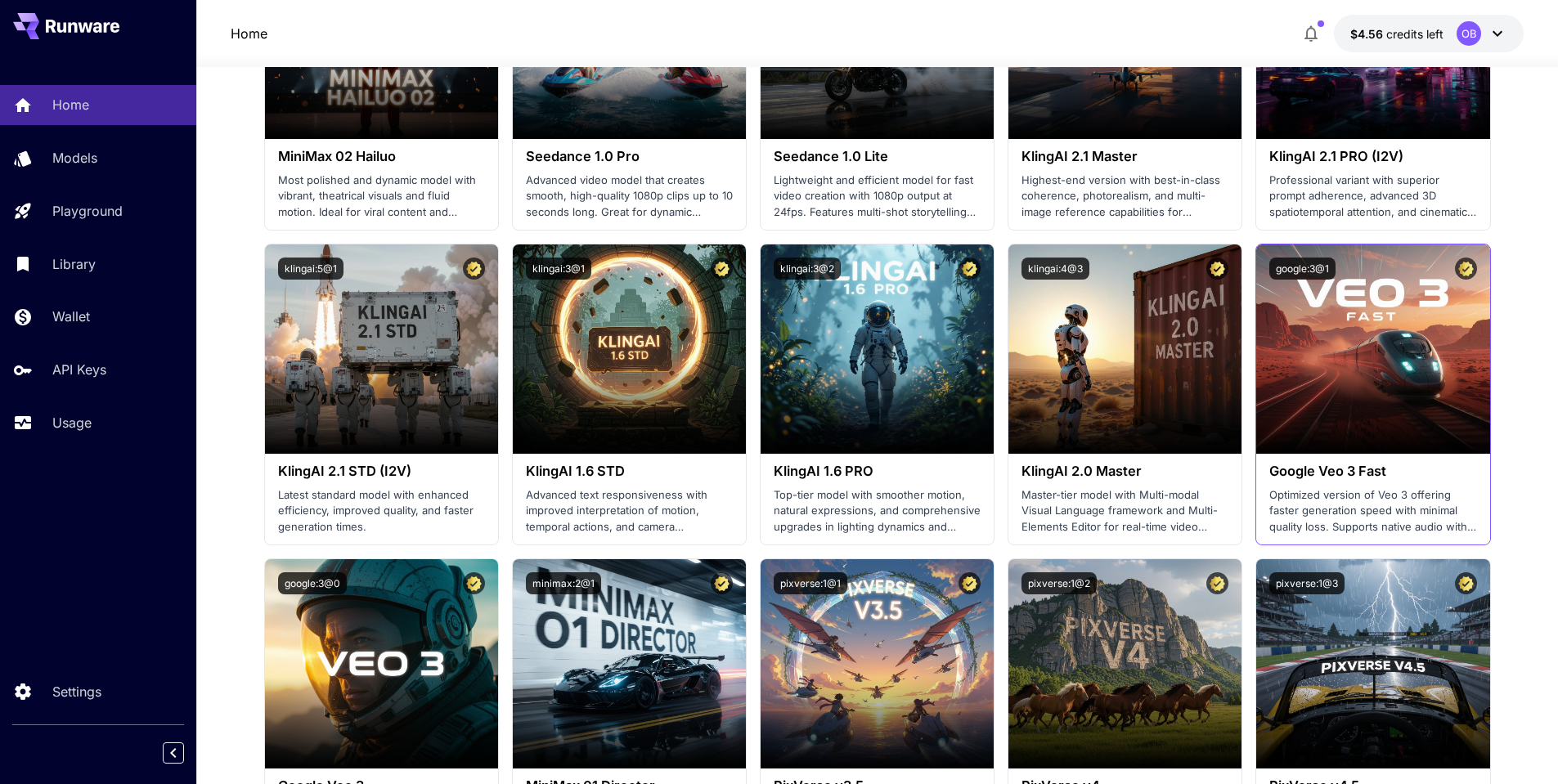
click at [1345, 510] on p "Optimized version of Veo 3 offering faster generation speed with minimal qualit…" at bounding box center [1373, 511] width 207 height 48
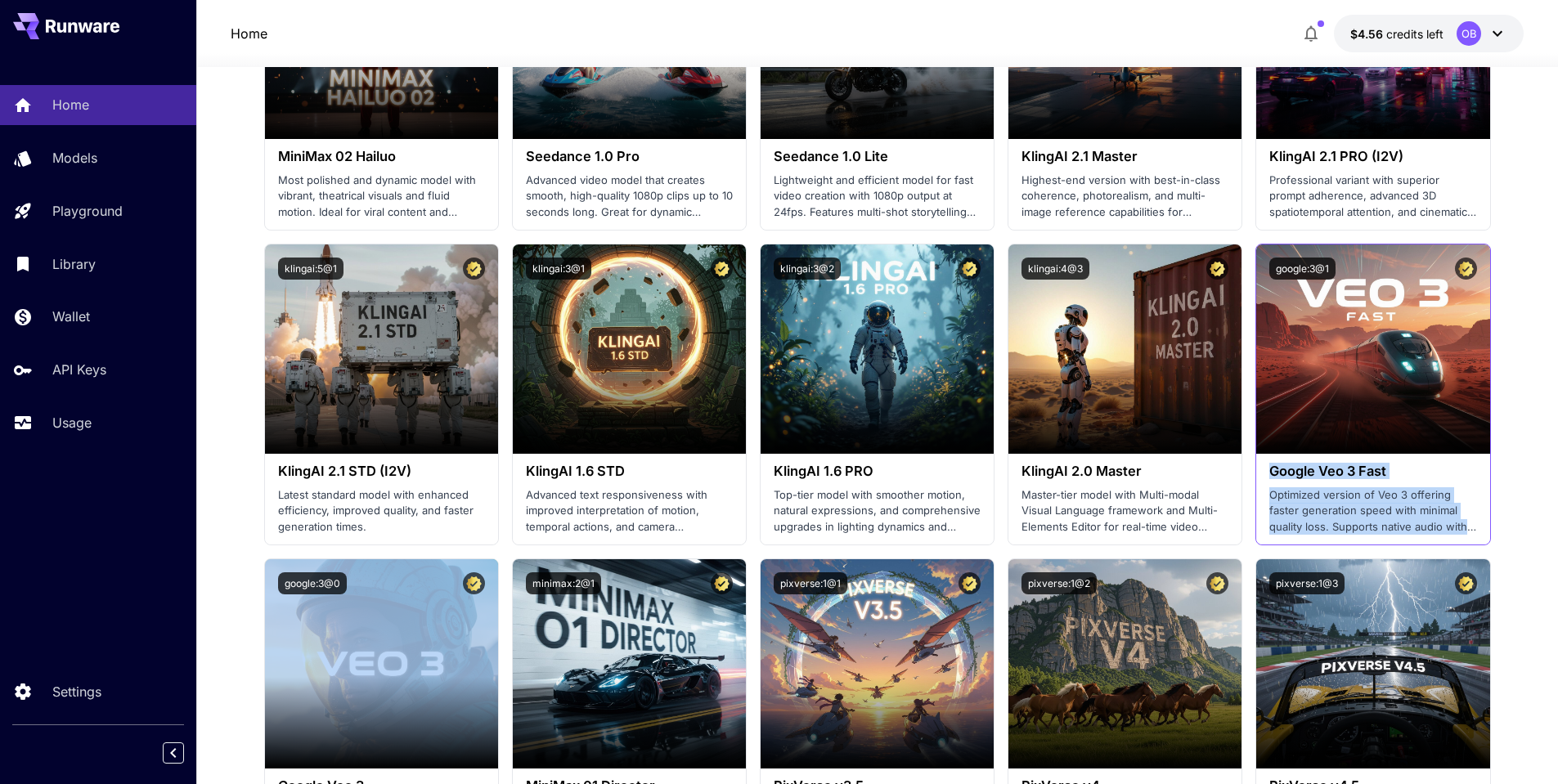
drag, startPoint x: 1345, startPoint y: 510, endPoint x: 1344, endPoint y: 477, distance: 33.0
click at [1344, 477] on div "Google Veo 3 Fast Optimized version of Veo 3 offering faster generation speed w…" at bounding box center [1372, 499] width 233 height 91
click at [1344, 477] on h3 "Google Veo 3 Fast" at bounding box center [1373, 471] width 207 height 15
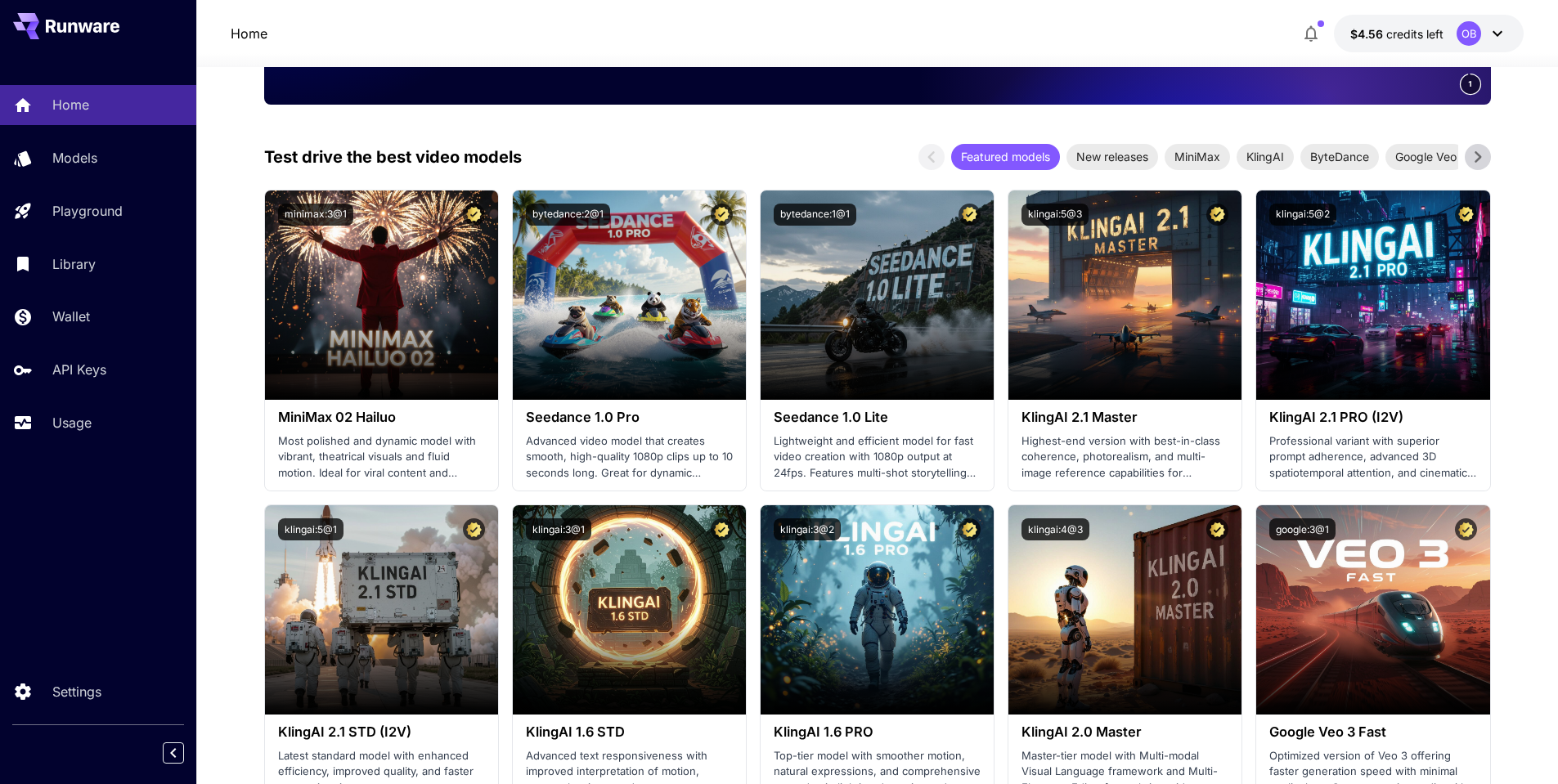
scroll to position [98, 0]
